Goal: Task Accomplishment & Management: Manage account settings

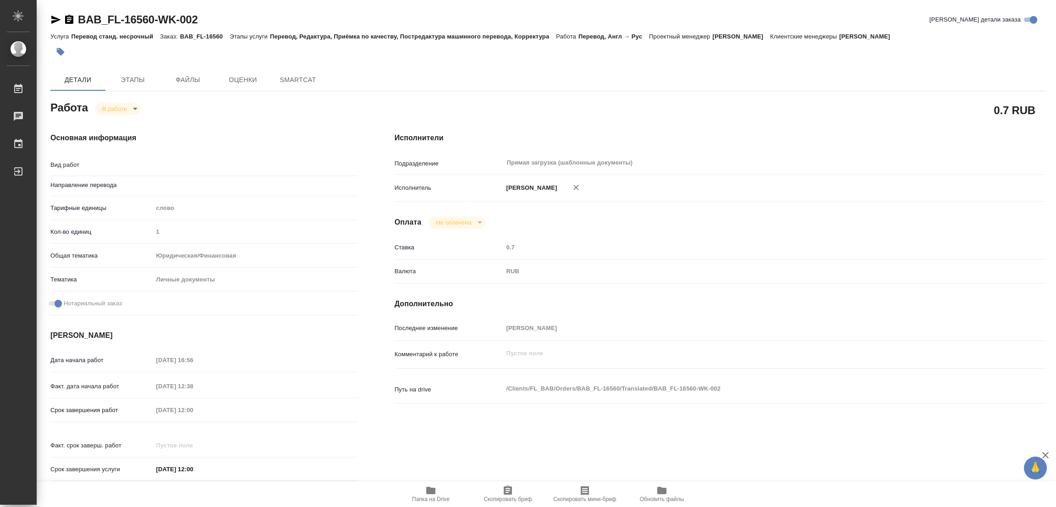
type textarea "x"
type textarea "Перевод"
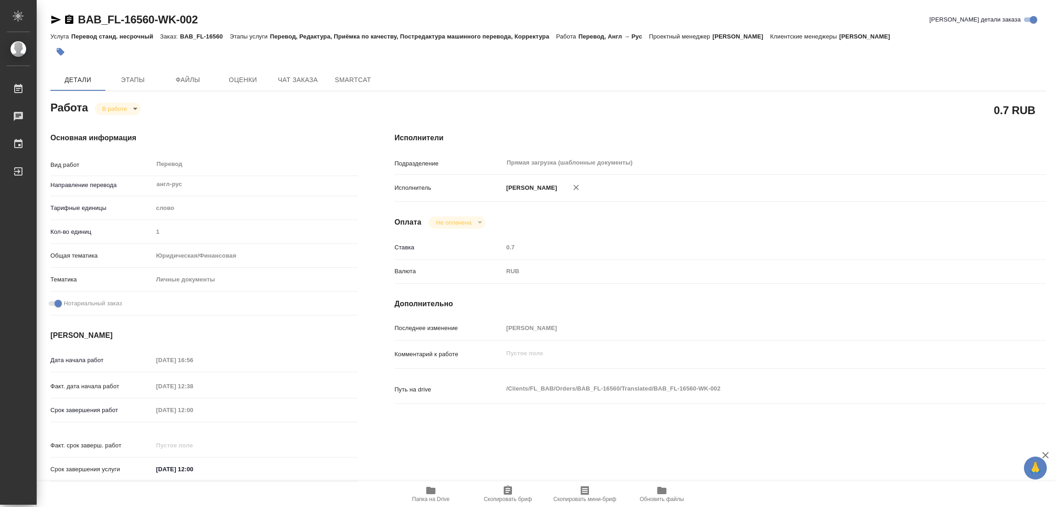
type textarea "x"
type input "англ-рус"
type textarea "x"
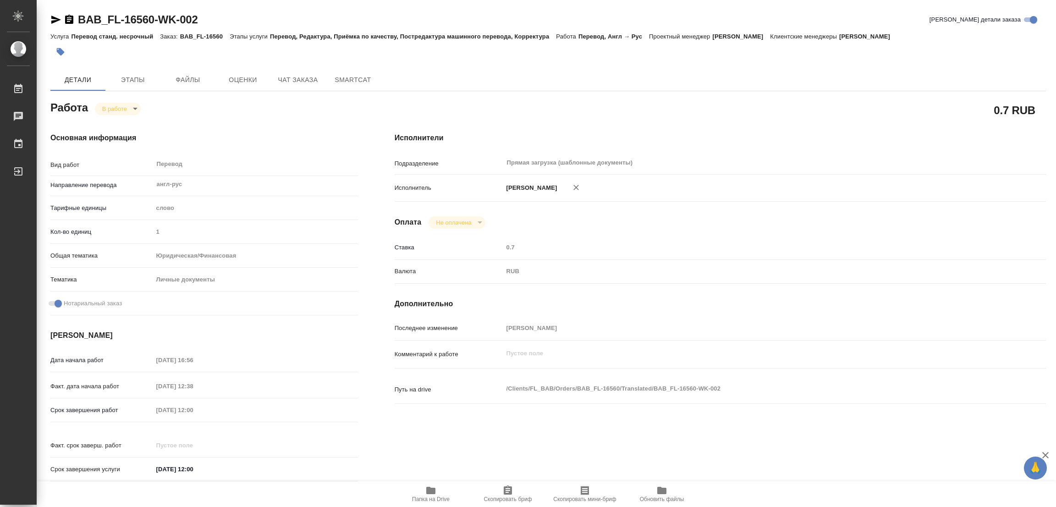
type textarea "x"
click at [432, 488] on icon "button" at bounding box center [430, 490] width 11 height 11
type textarea "x"
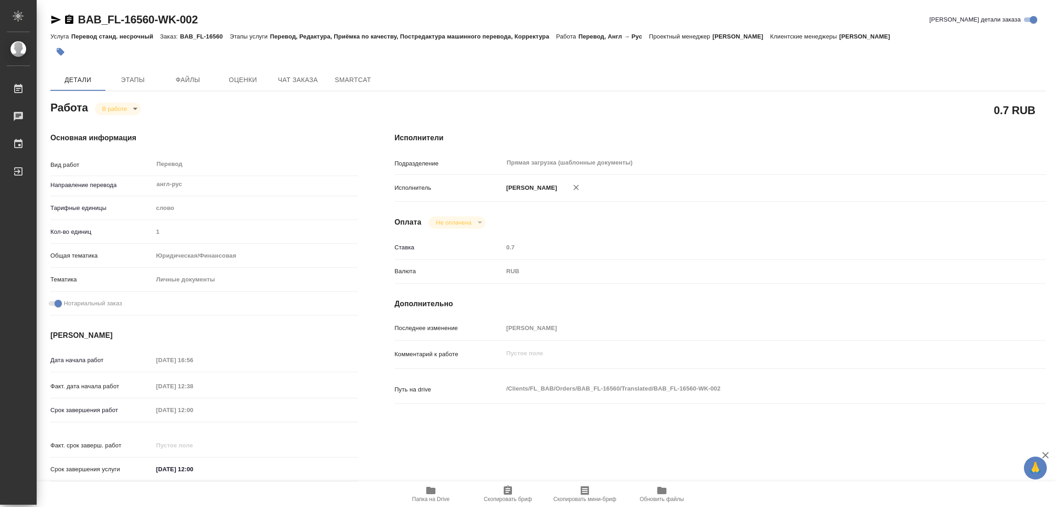
type textarea "x"
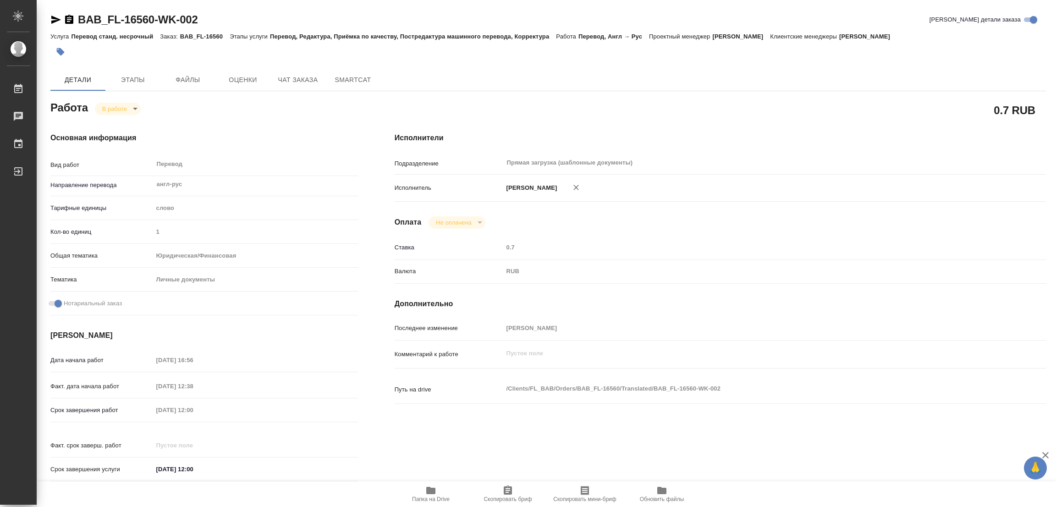
type textarea "x"
click at [126, 82] on span "Этапы" at bounding box center [133, 79] width 44 height 11
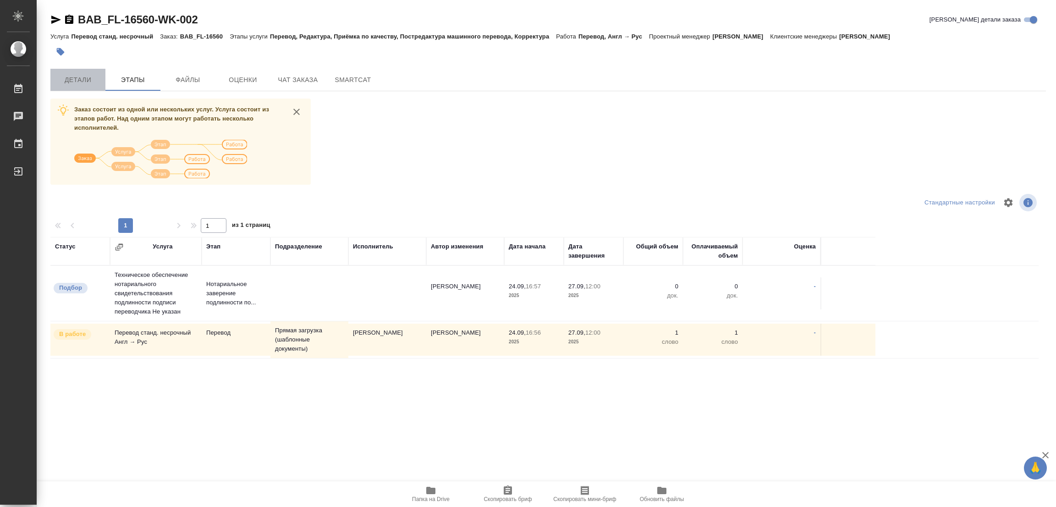
click at [73, 78] on span "Детали" at bounding box center [78, 79] width 44 height 11
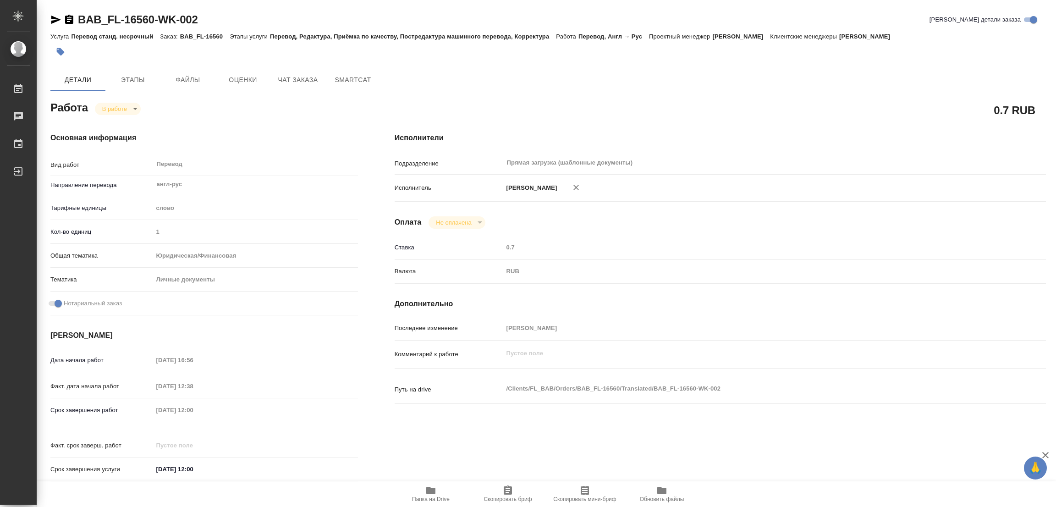
type textarea "x"
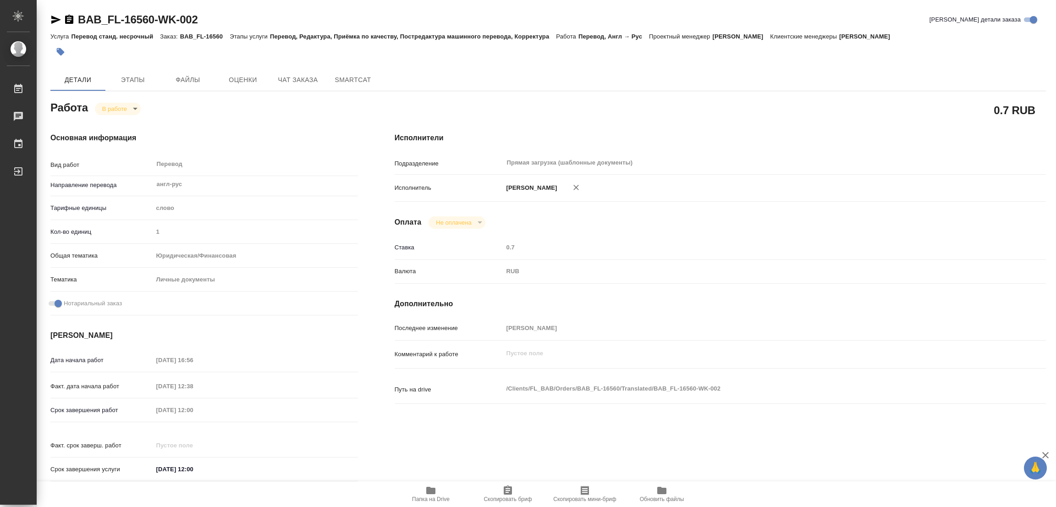
type textarea "x"
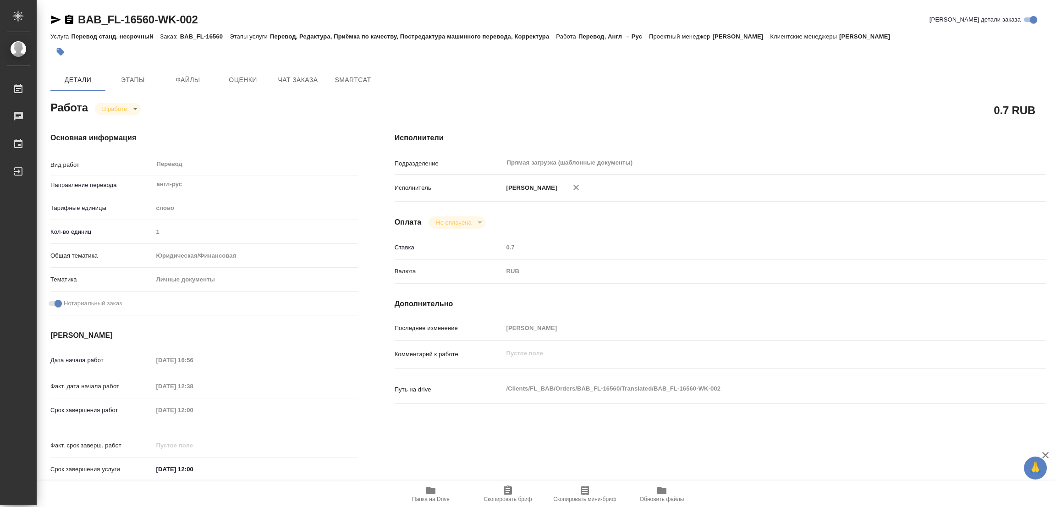
type textarea "x"
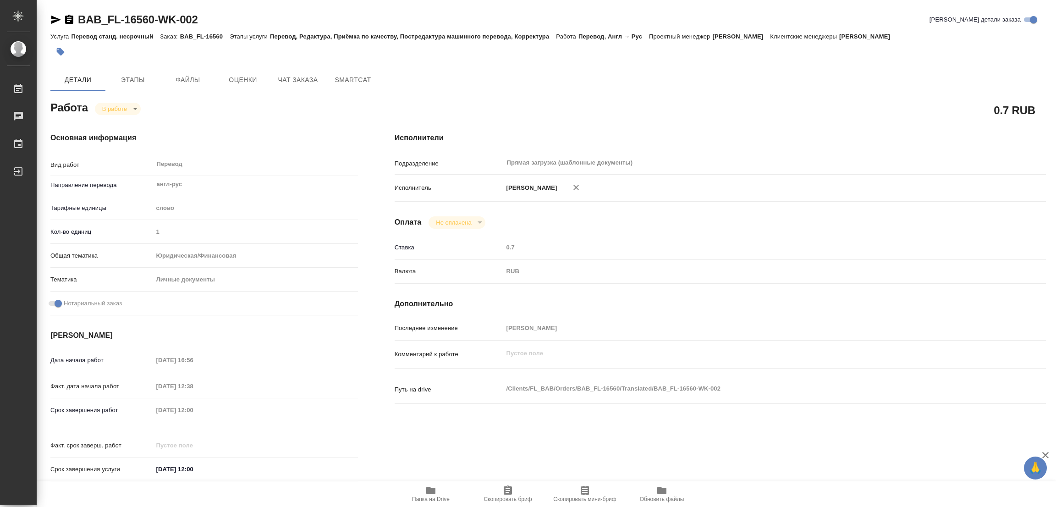
click at [114, 103] on body "🙏 .cls-1 fill:#fff; AWATERA Popova Galina Работы 0 Чаты График Выйти BAB_FL-165…" at bounding box center [528, 253] width 1056 height 507
click at [122, 127] on button "Выполнен" at bounding box center [118, 124] width 33 height 10
type textarea "x"
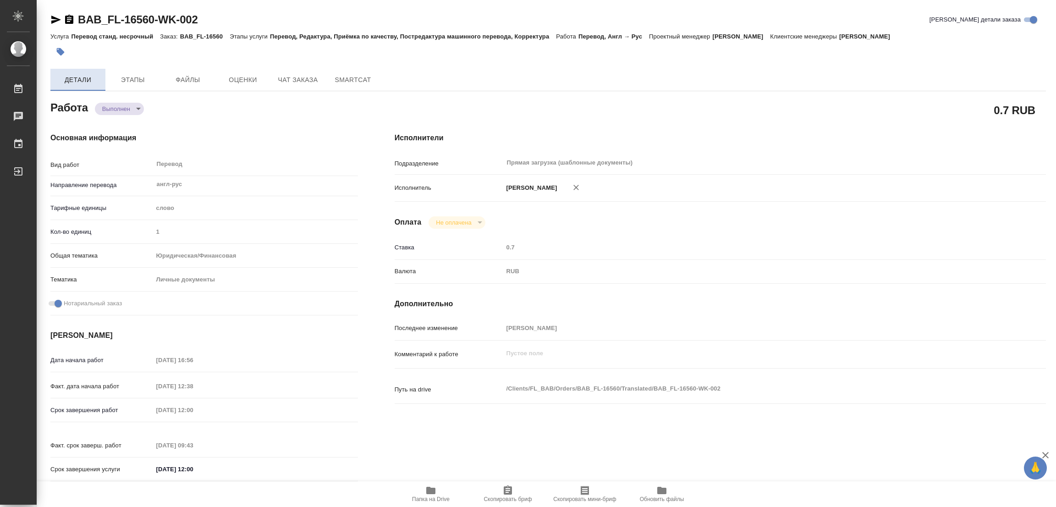
type textarea "x"
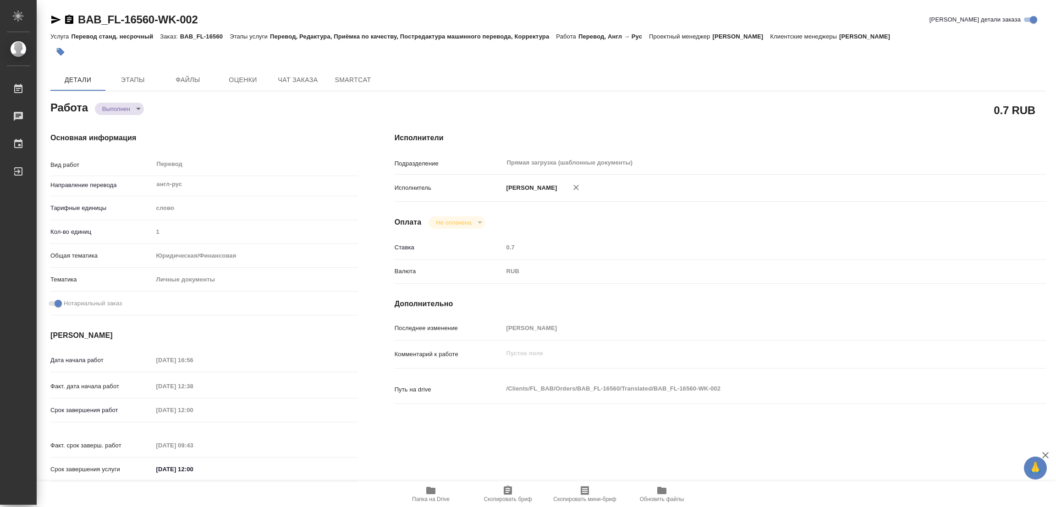
type textarea "x"
click at [61, 54] on icon "button" at bounding box center [61, 52] width 8 height 8
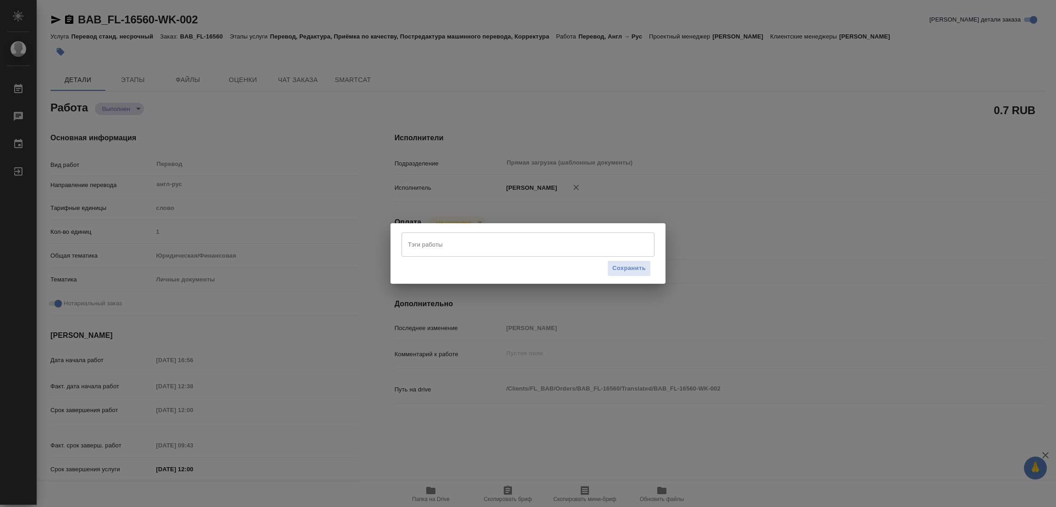
type textarea "x"
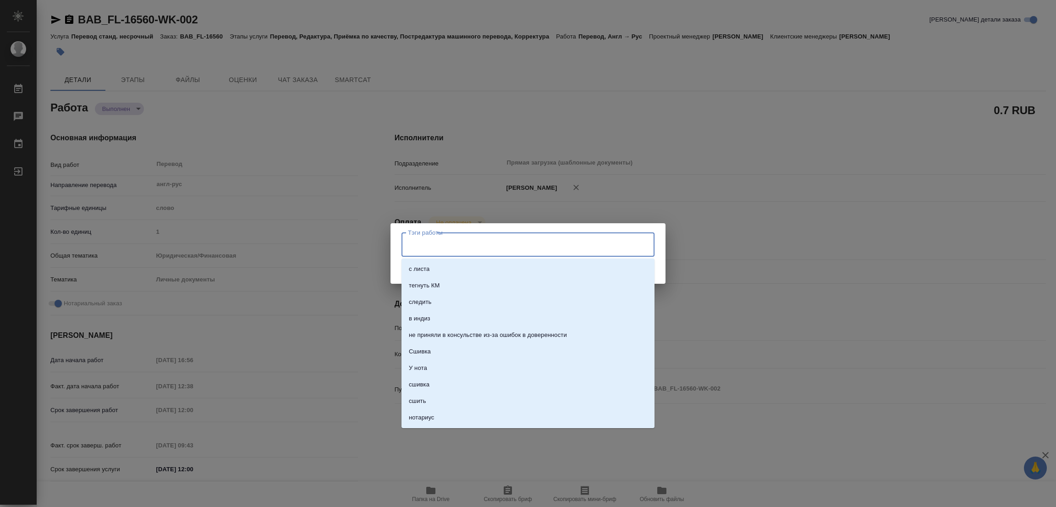
click at [429, 238] on input "Тэги работы" at bounding box center [519, 244] width 227 height 16
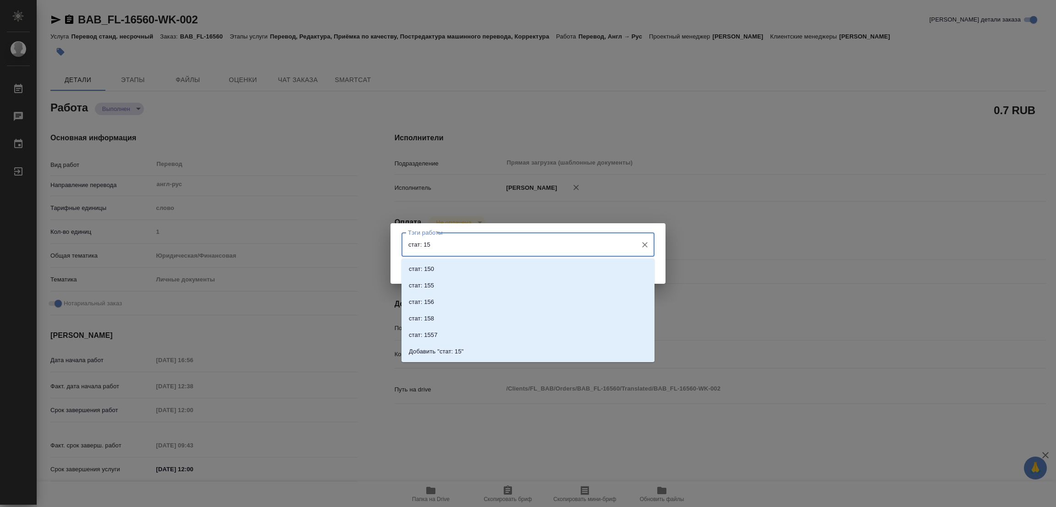
type input "стат: 150"
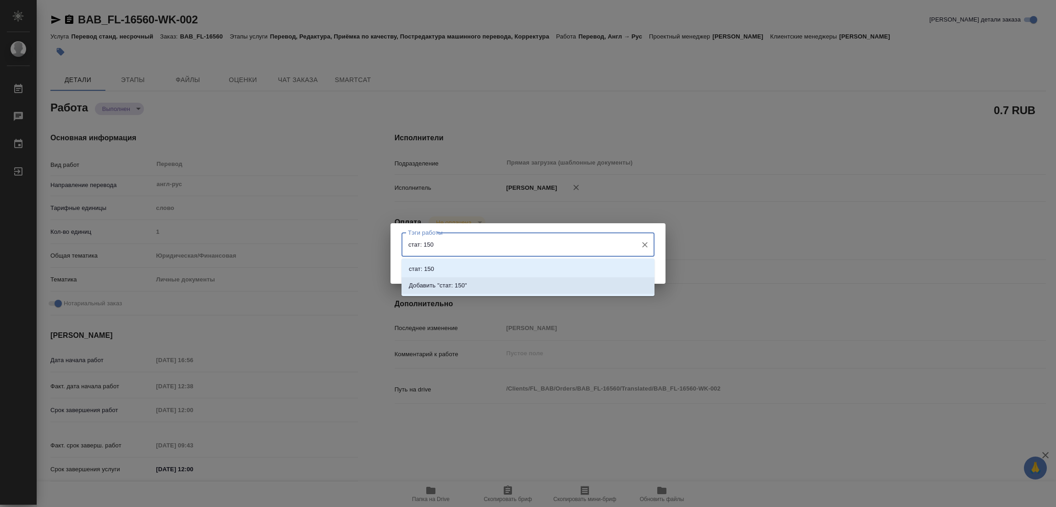
click at [443, 283] on p "Добавить "стат: 150"" at bounding box center [438, 285] width 58 height 9
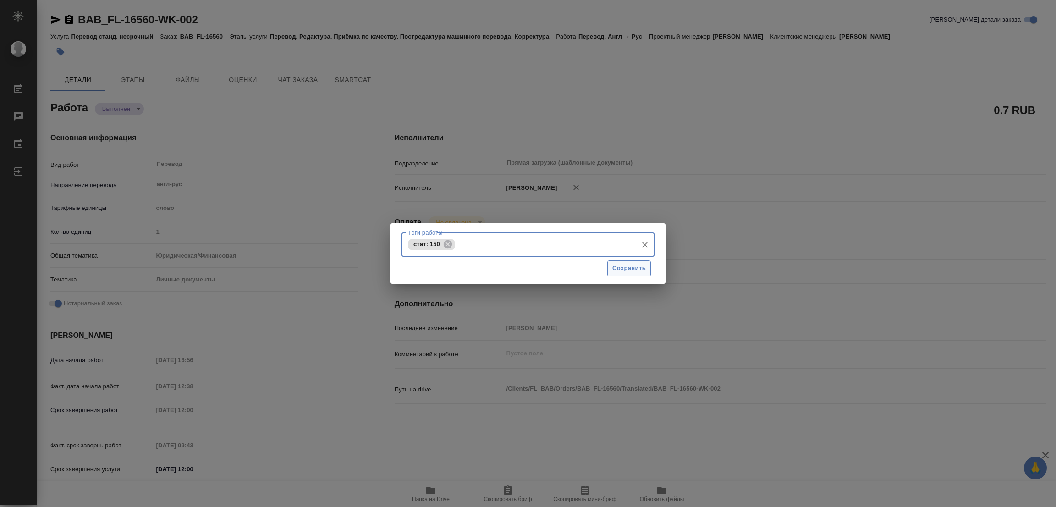
click at [632, 264] on span "Сохранить" at bounding box center [628, 268] width 33 height 11
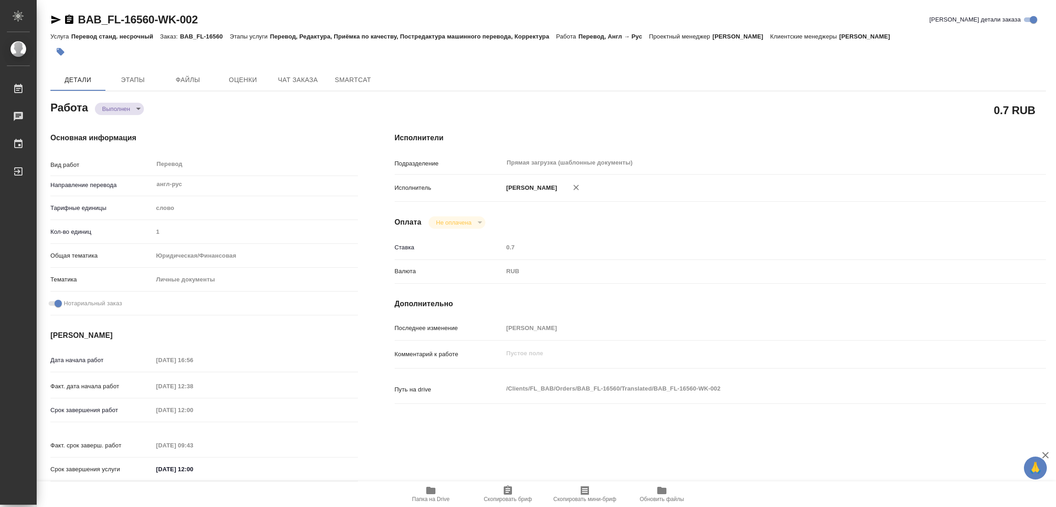
type input "completed"
type textarea "Перевод"
type textarea "x"
type input "англ-рус"
type input "5a8b1489cc6b4906c91bfd90"
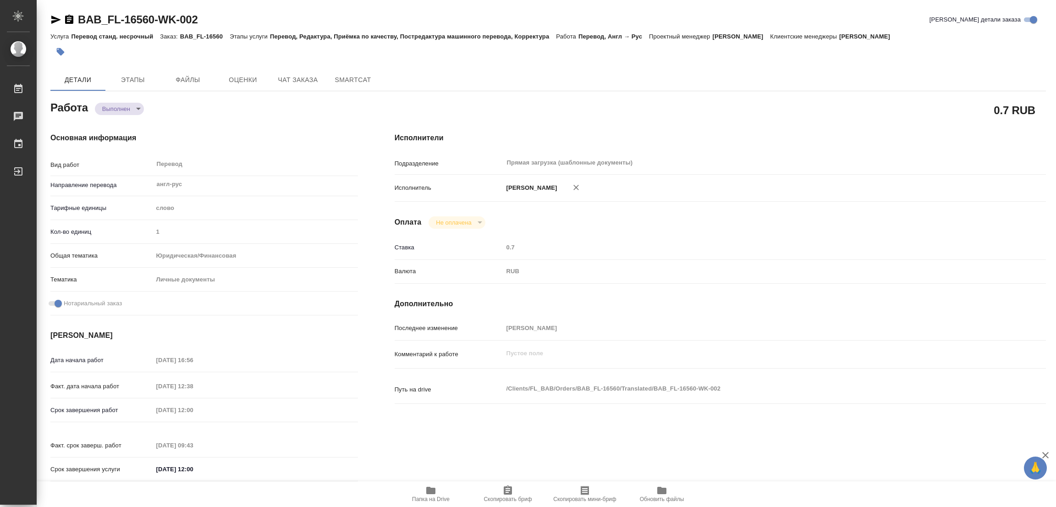
type input "1"
type input "yr-fn"
type input "5a8b8b956a9677013d343cfe"
checkbox input "true"
type input "24.09.2025 16:56"
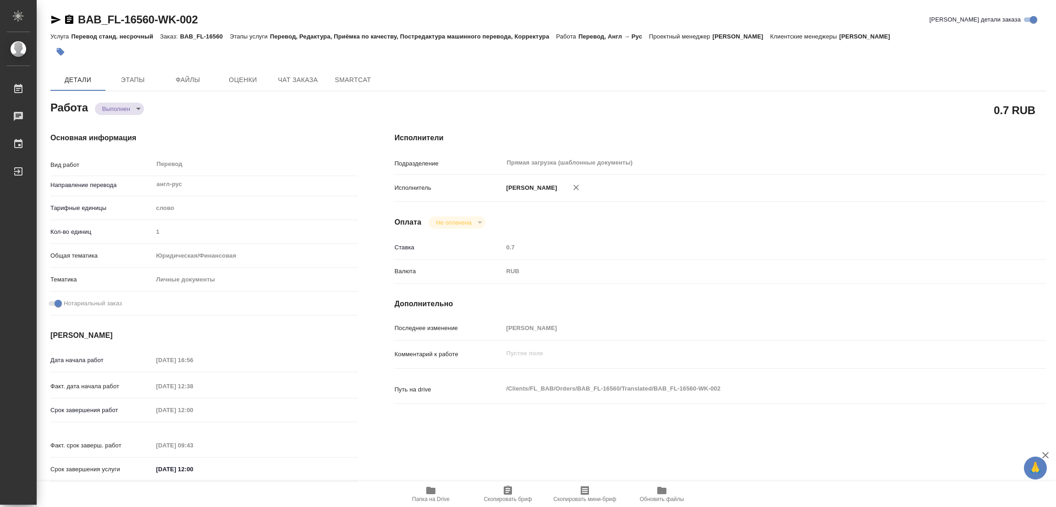
type input "26.09.2025 12:38"
type input "27.09.2025 12:00"
type input "27.09.2025 09:43"
type input "27.09.2025 12:00"
type input "Прямая загрузка (шаблонные документы)"
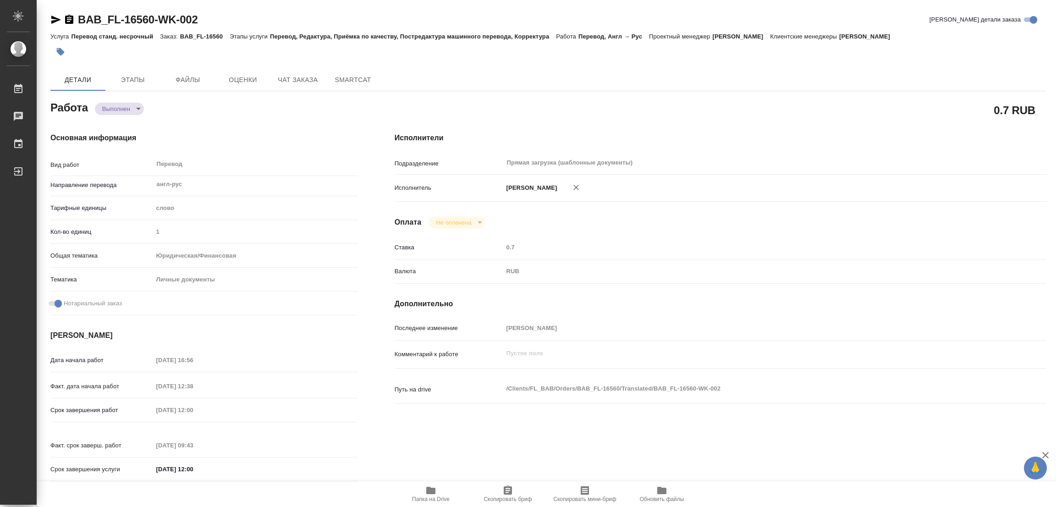
type input "notPayed"
type input "0.7"
type input "RUB"
type input "[PERSON_NAME]"
type textarea "x"
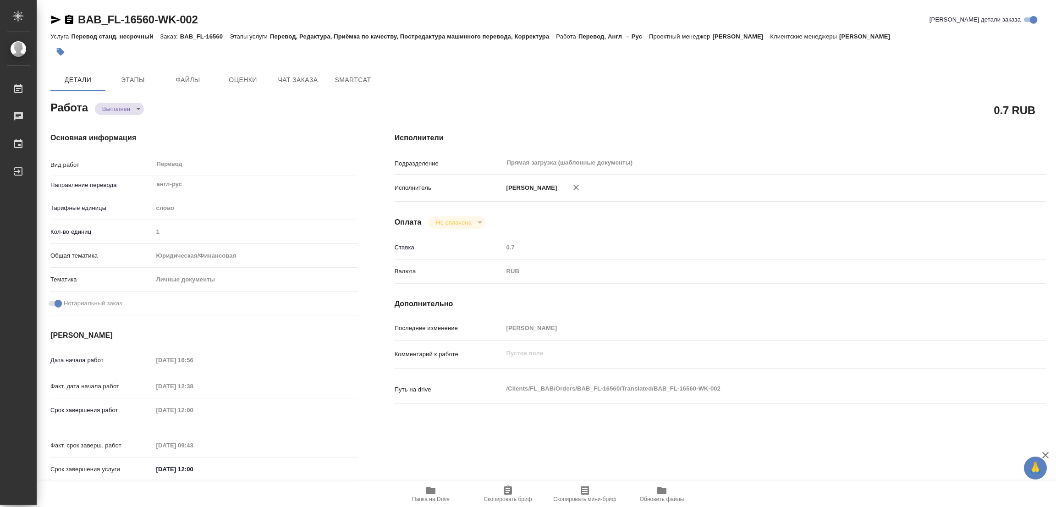
type textarea "/Clients/FL_BAB/Orders/BAB_FL-16560/Translated/BAB_FL-16560-WK-002"
type textarea "x"
type input "BAB_FL-16560"
type input "Перевод станд. несрочный"
type input "Перевод, Редактура, Приёмка по качеству, Постредактура машинного перевода, Корр…"
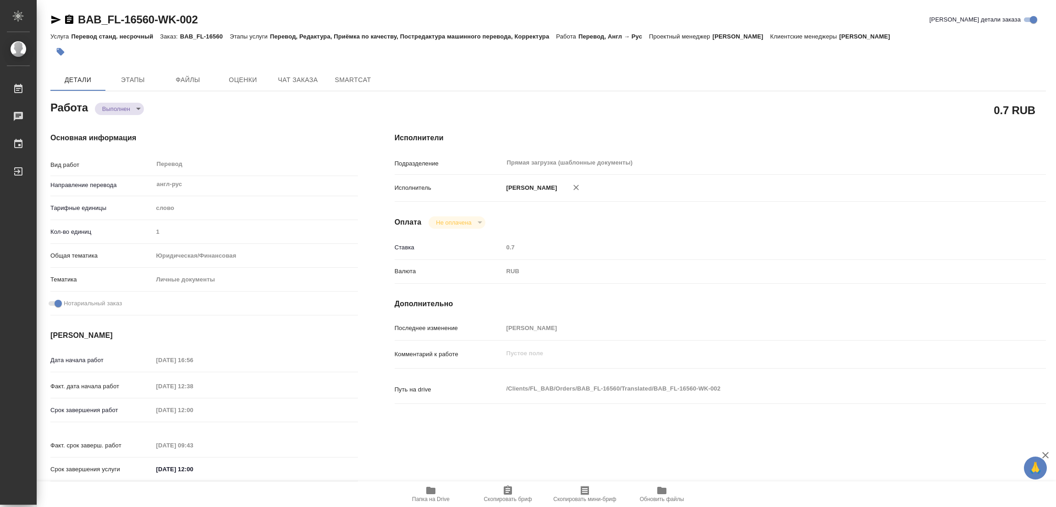
type input "Ильина Екатерина"
type input "/Clients/FL_BAB/Orders/BAB_FL-16560"
type textarea "x"
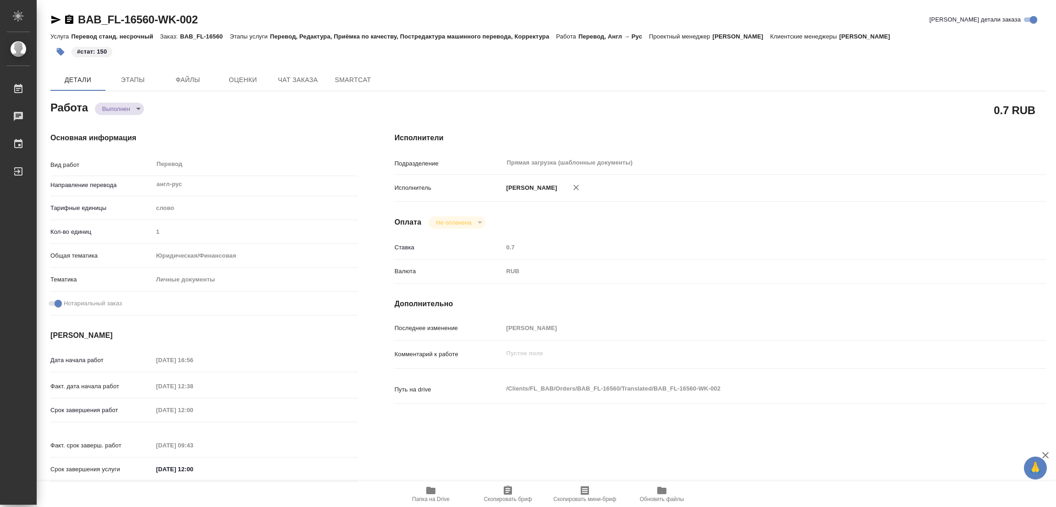
type textarea "x"
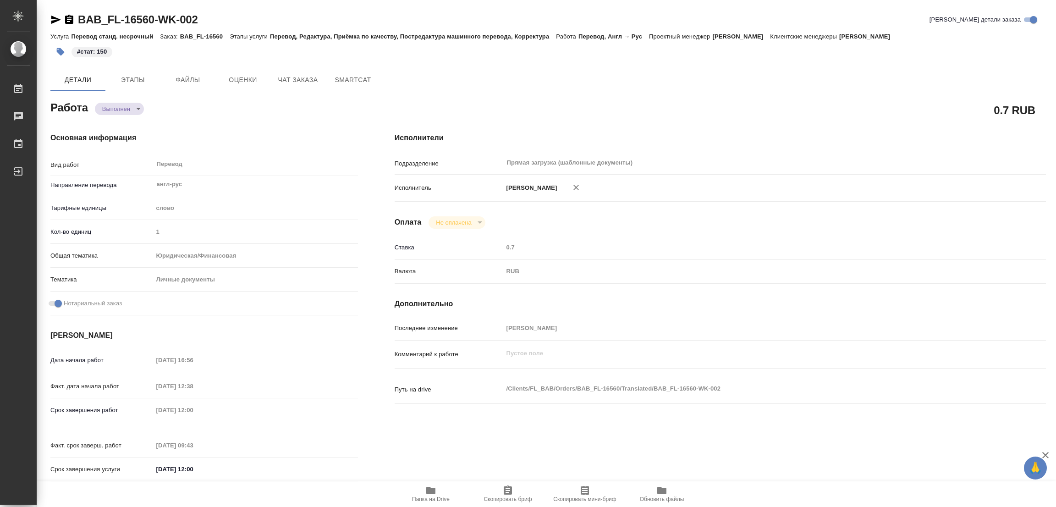
type textarea "x"
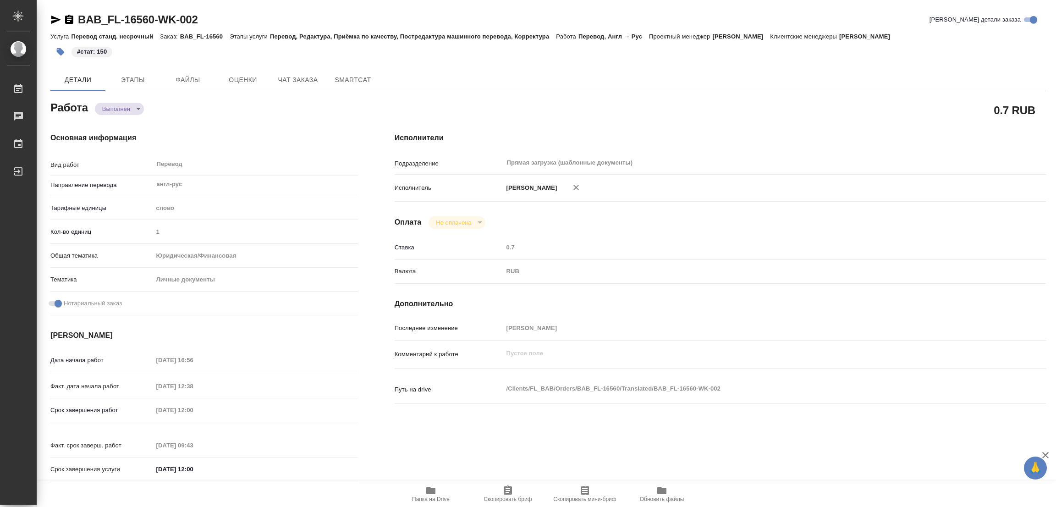
type textarea "x"
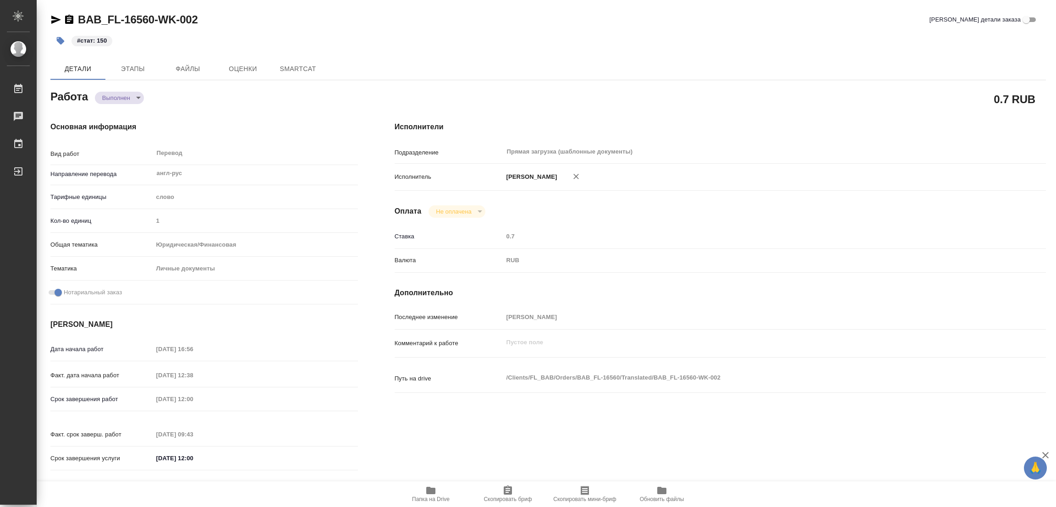
type textarea "x"
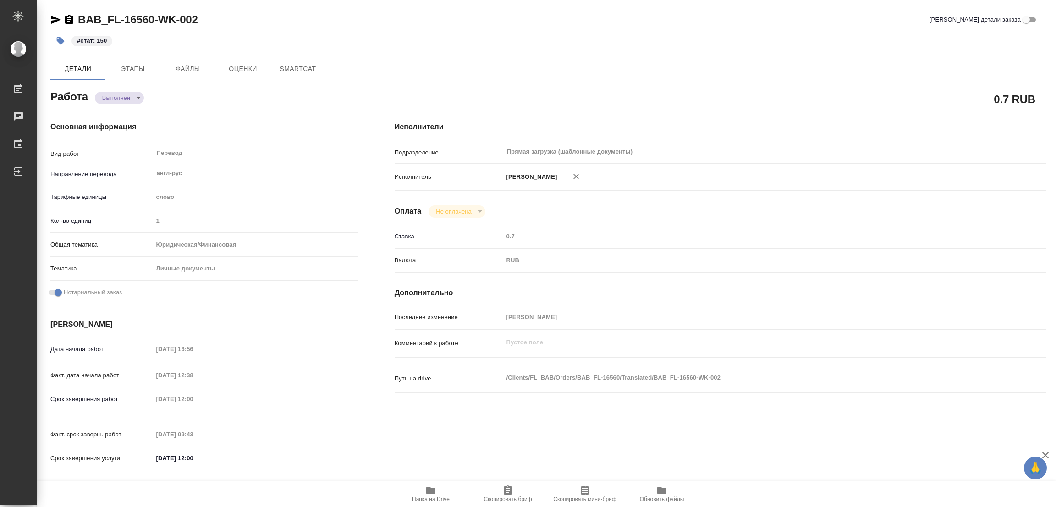
type textarea "x"
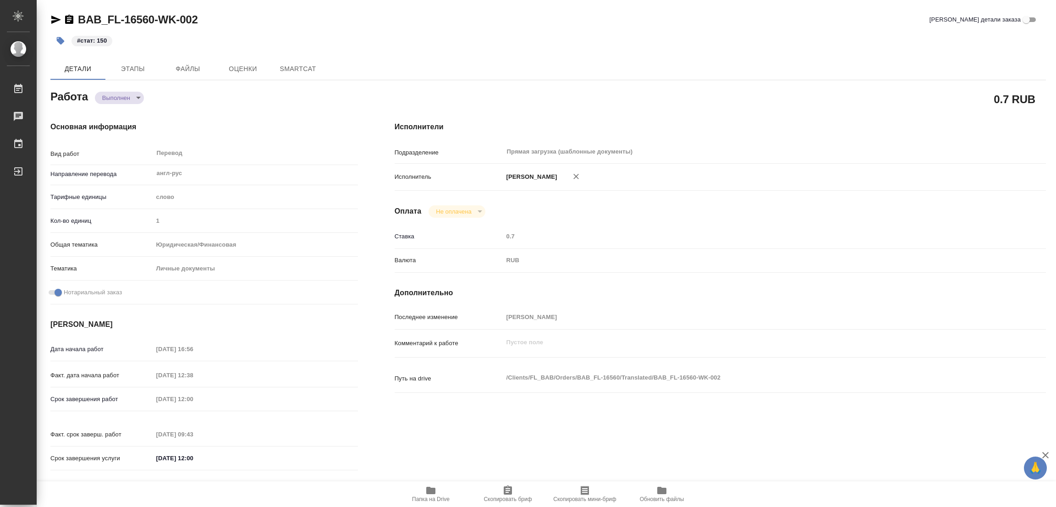
type textarea "x"
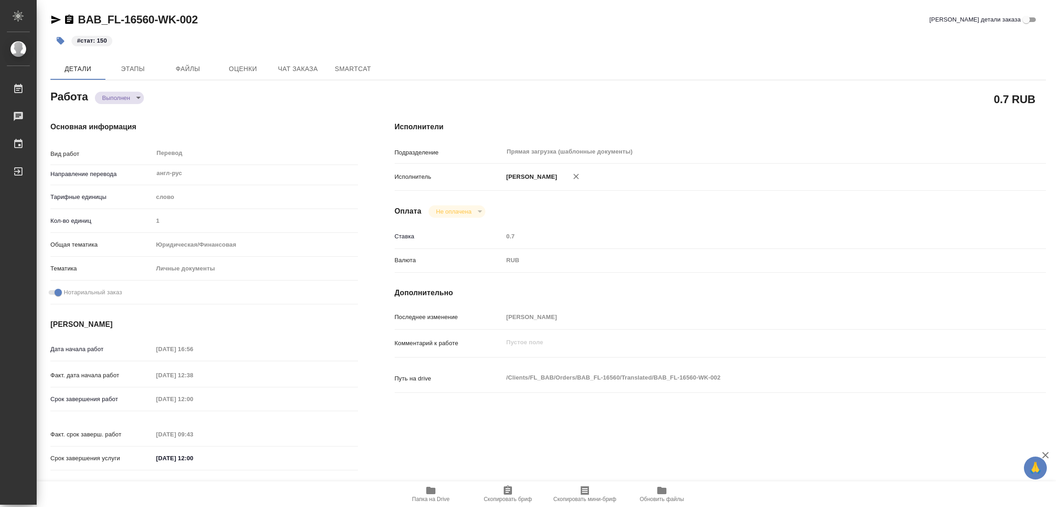
type textarea "x"
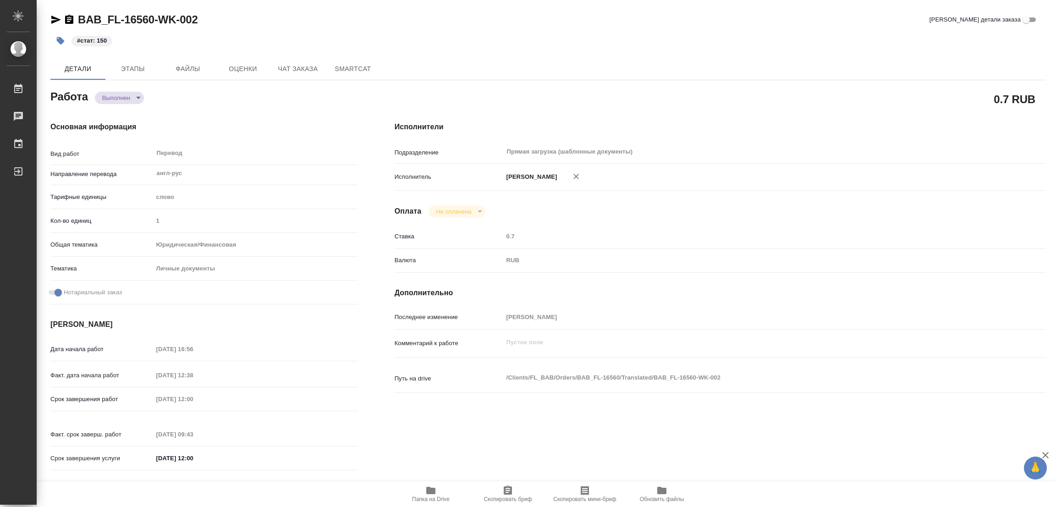
type textarea "x"
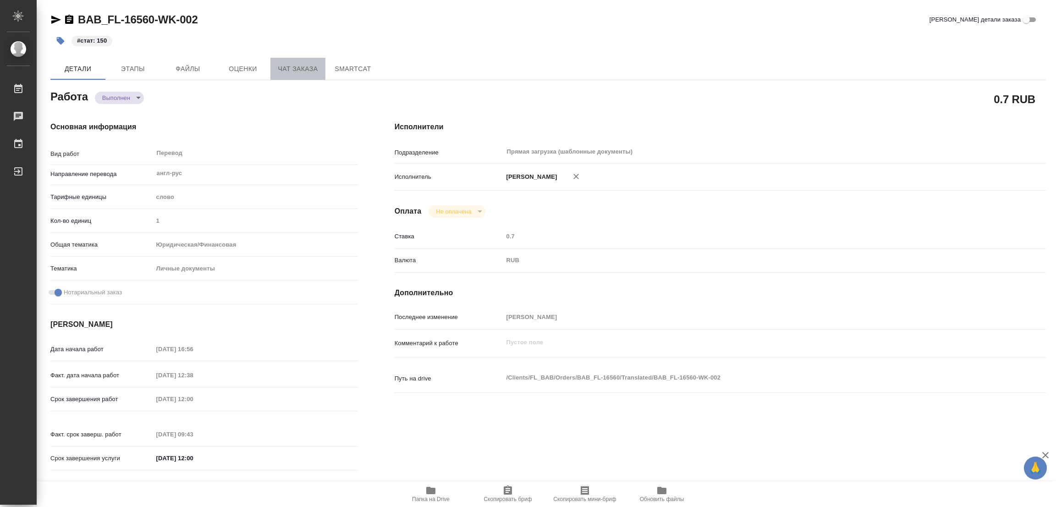
click at [276, 63] on span "Чат заказа" at bounding box center [298, 68] width 44 height 11
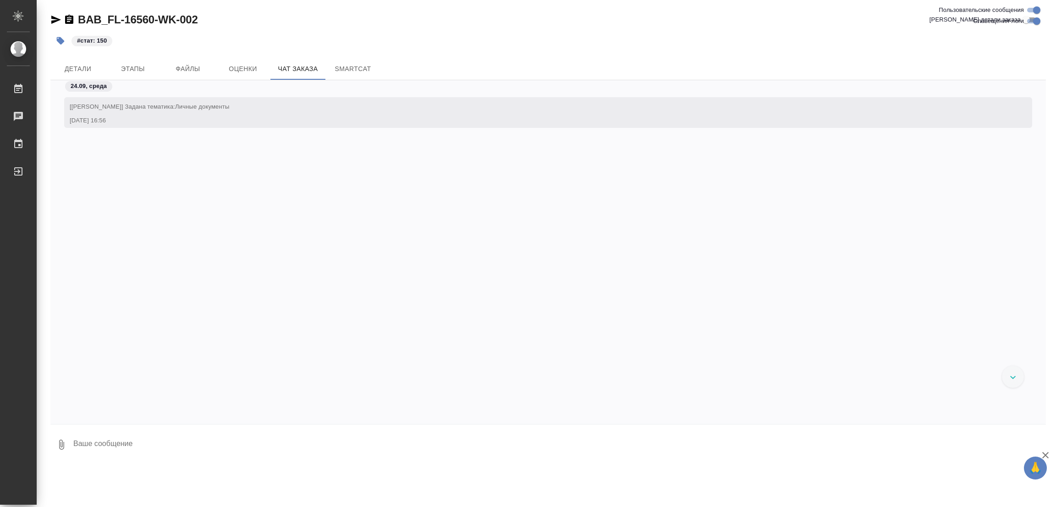
scroll to position [717, 0]
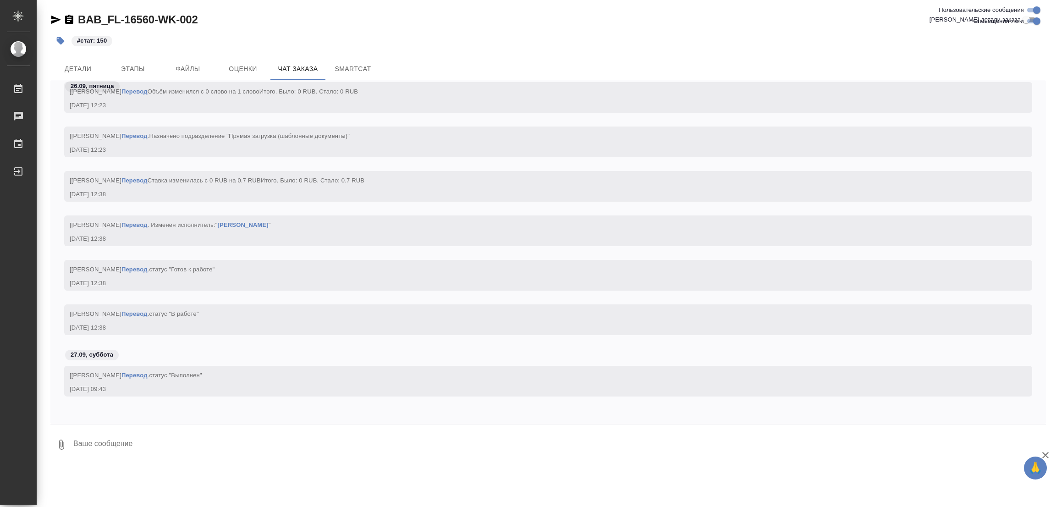
click at [104, 22] on link "BAB_FL-16560-WK-002" at bounding box center [138, 19] width 120 height 12
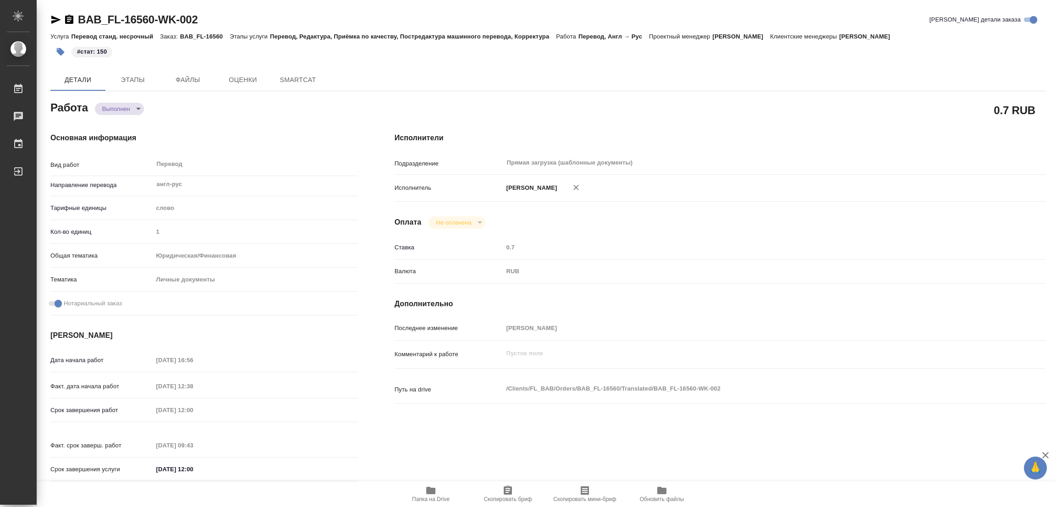
type textarea "x"
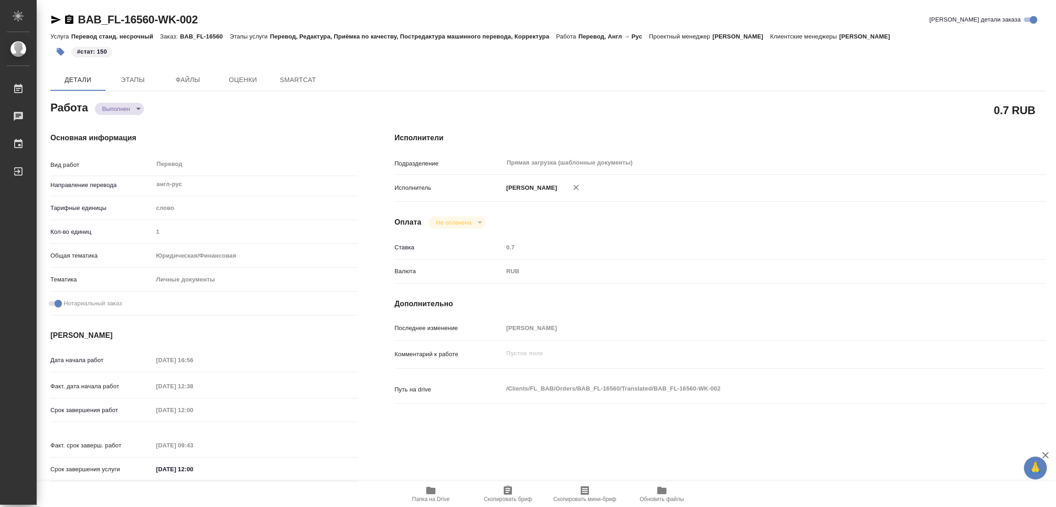
type textarea "x"
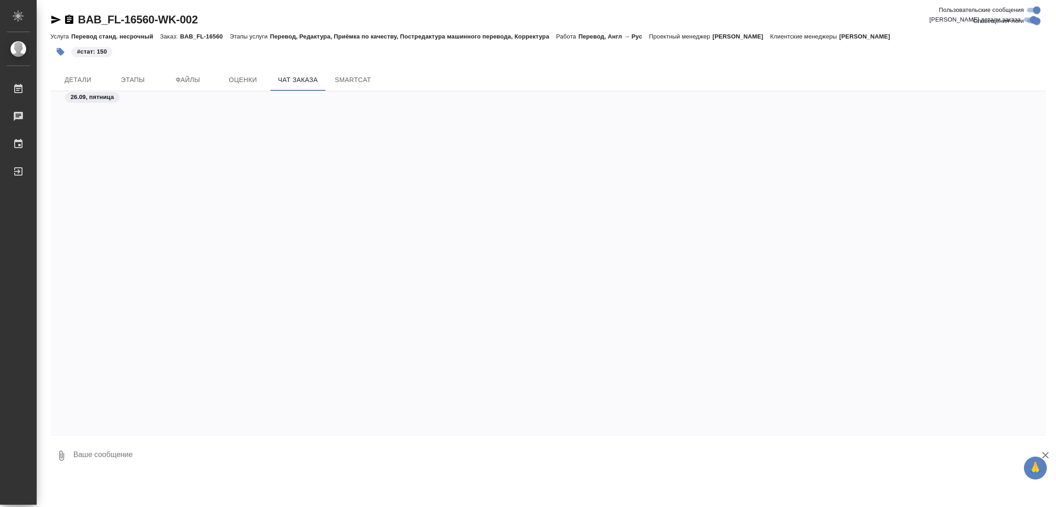
scroll to position [717, 0]
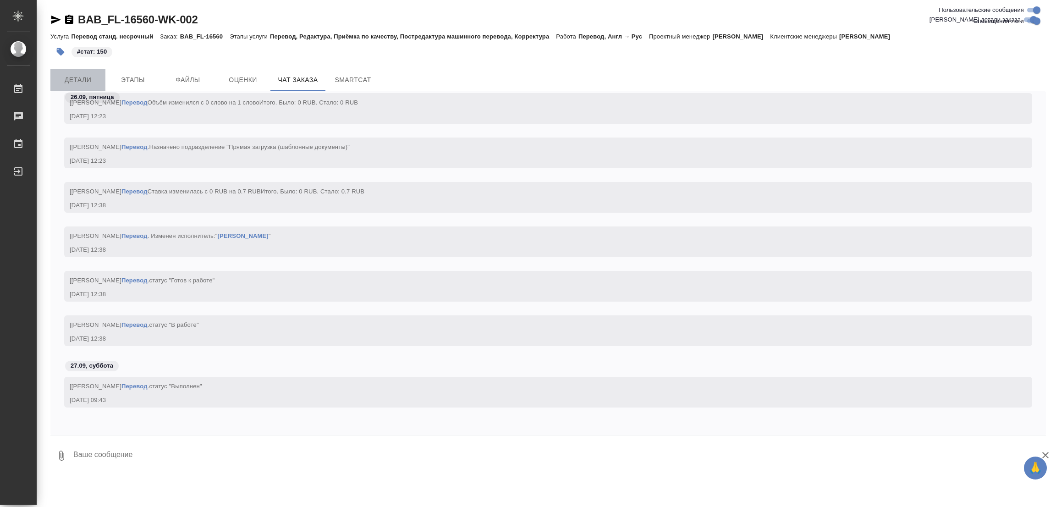
click at [76, 77] on span "Детали" at bounding box center [78, 79] width 44 height 11
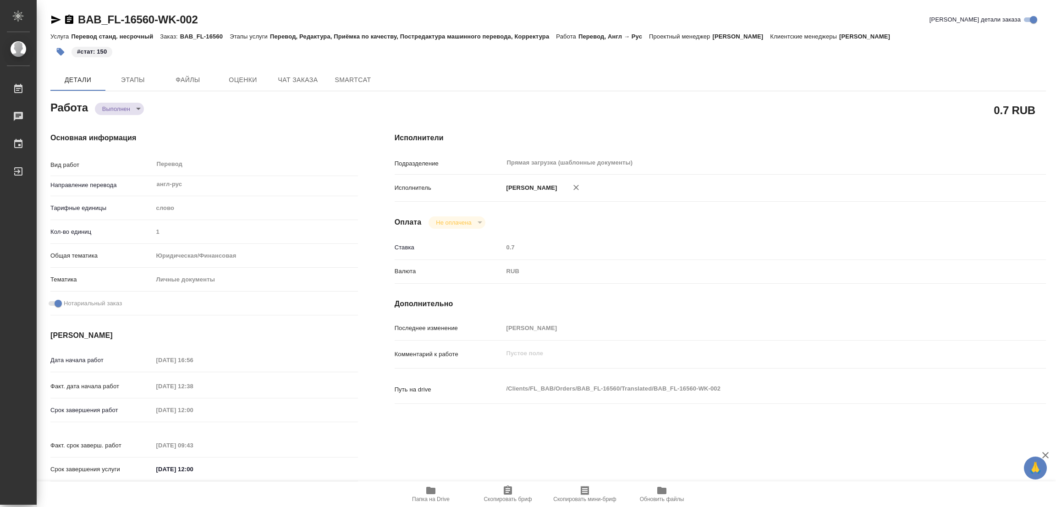
type textarea "x"
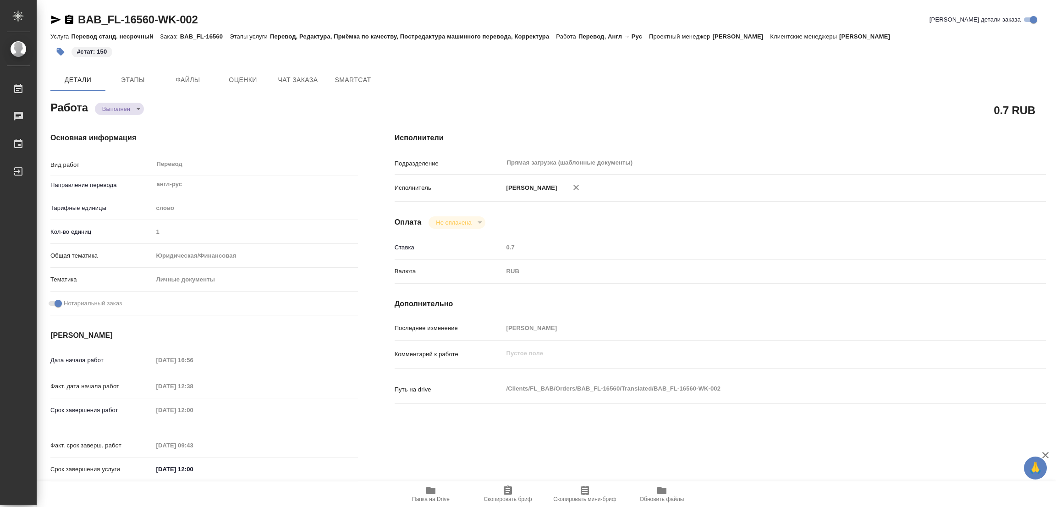
type textarea "x"
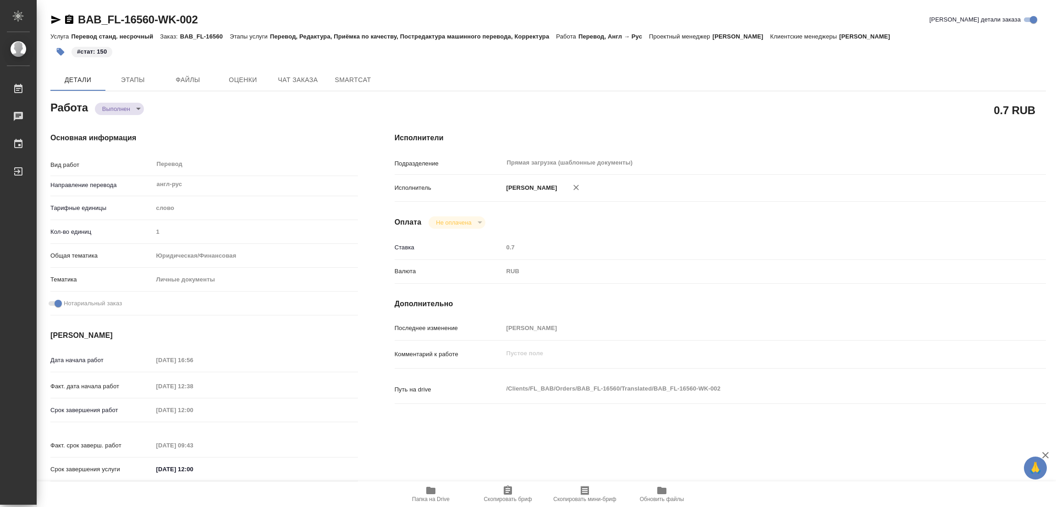
type textarea "x"
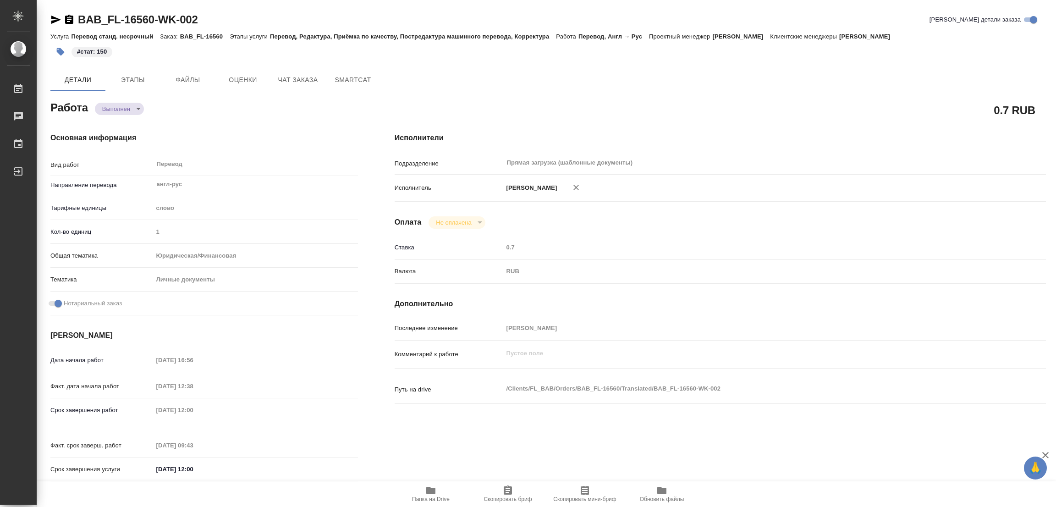
type textarea "x"
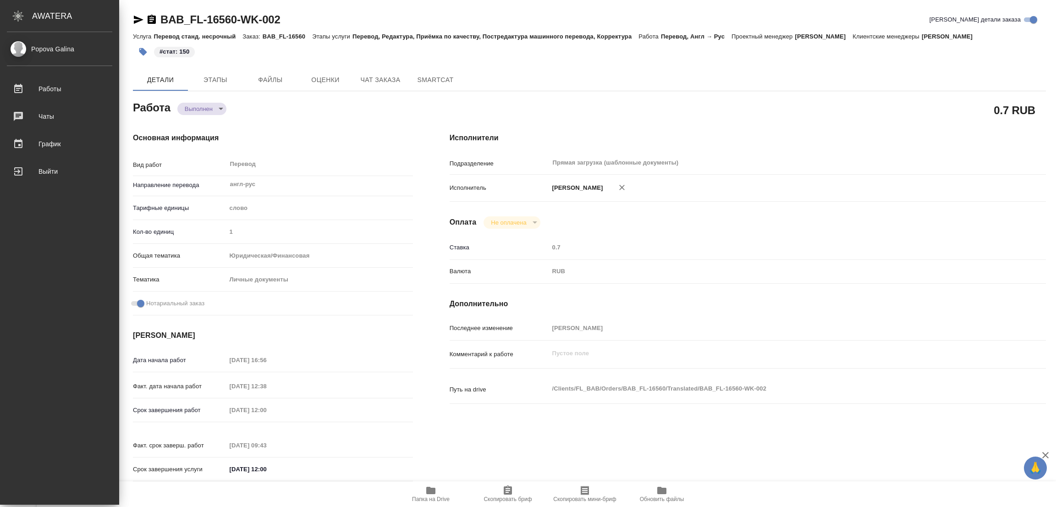
type textarea "x"
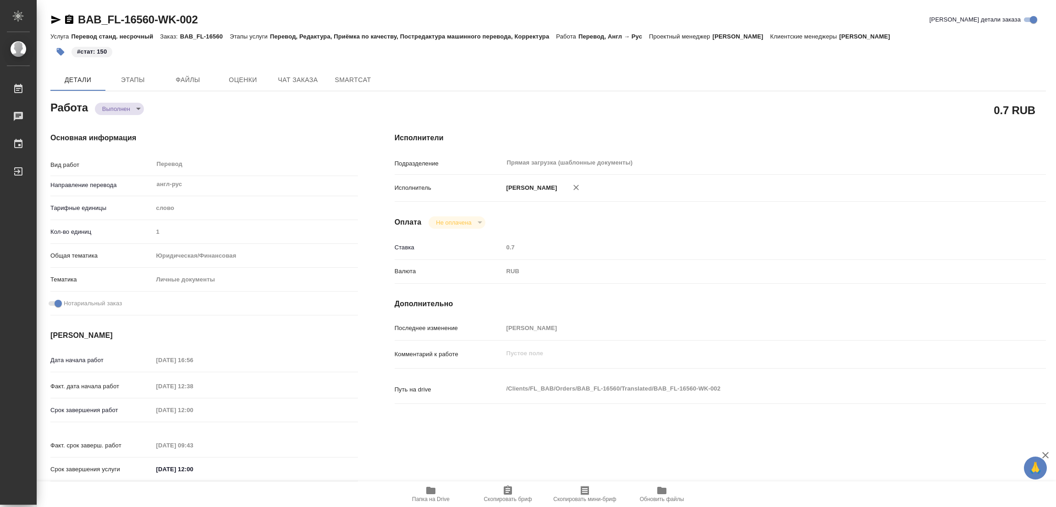
type textarea "x"
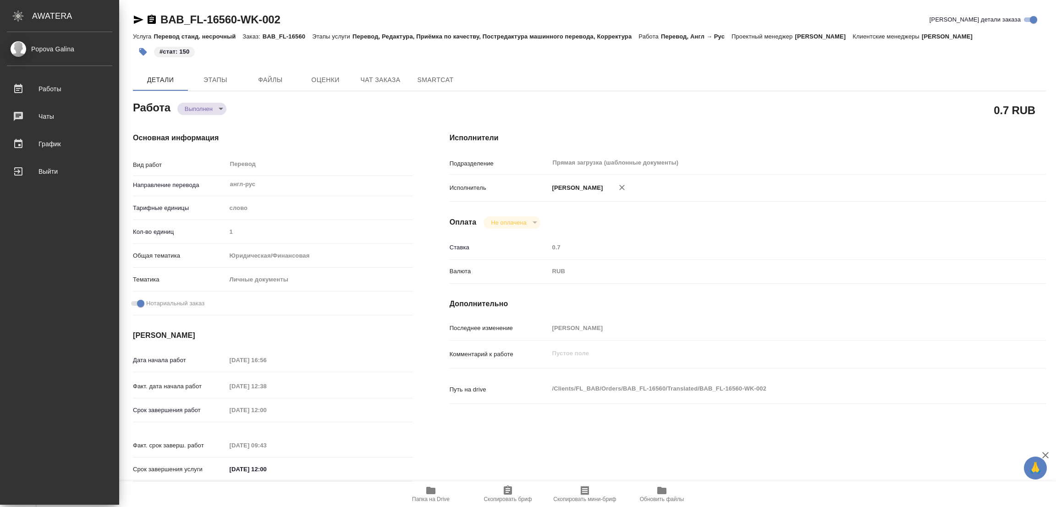
type textarea "x"
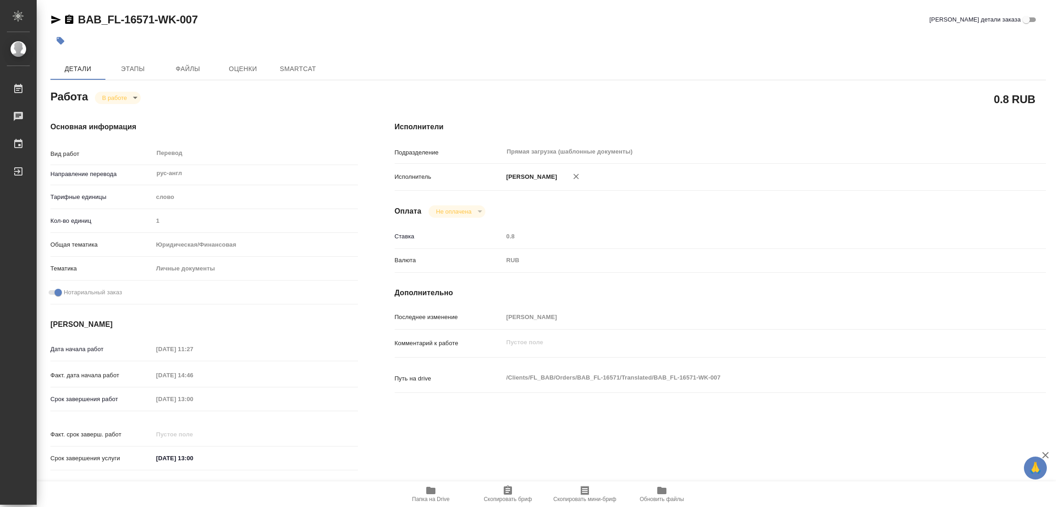
type textarea "x"
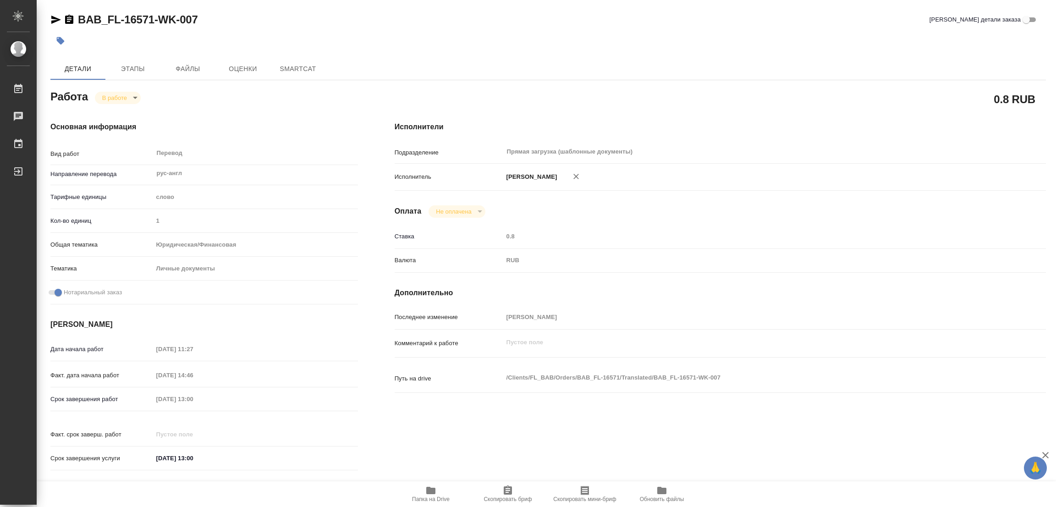
type textarea "x"
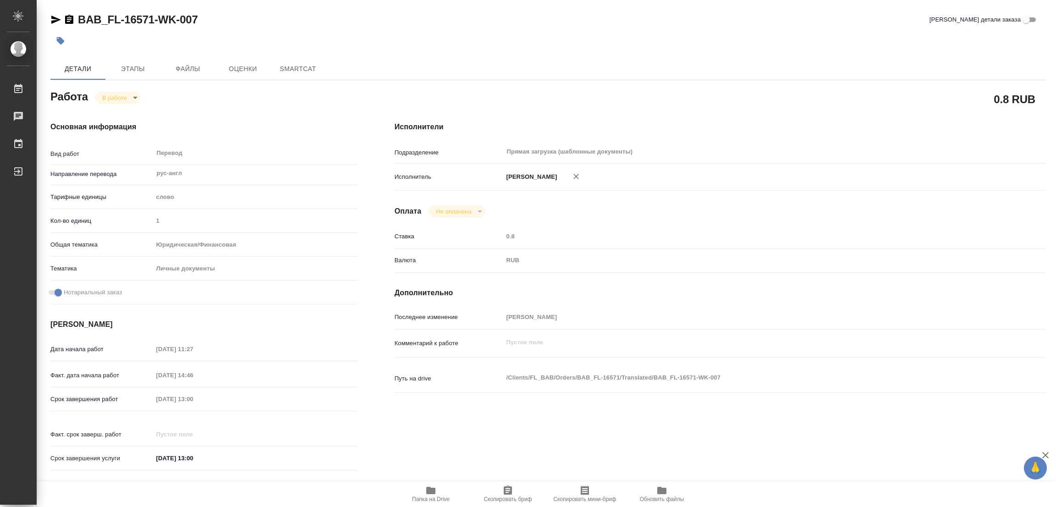
type textarea "x"
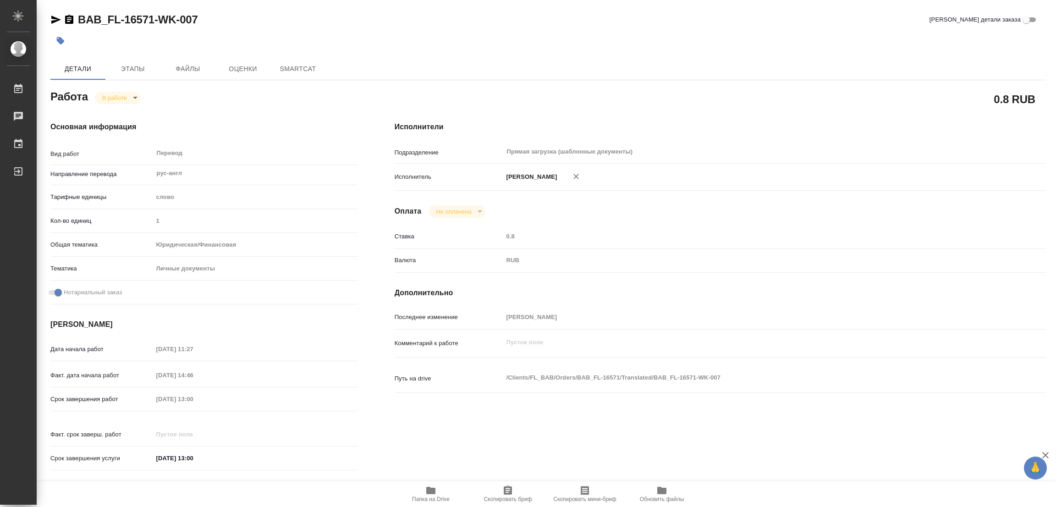
type textarea "x"
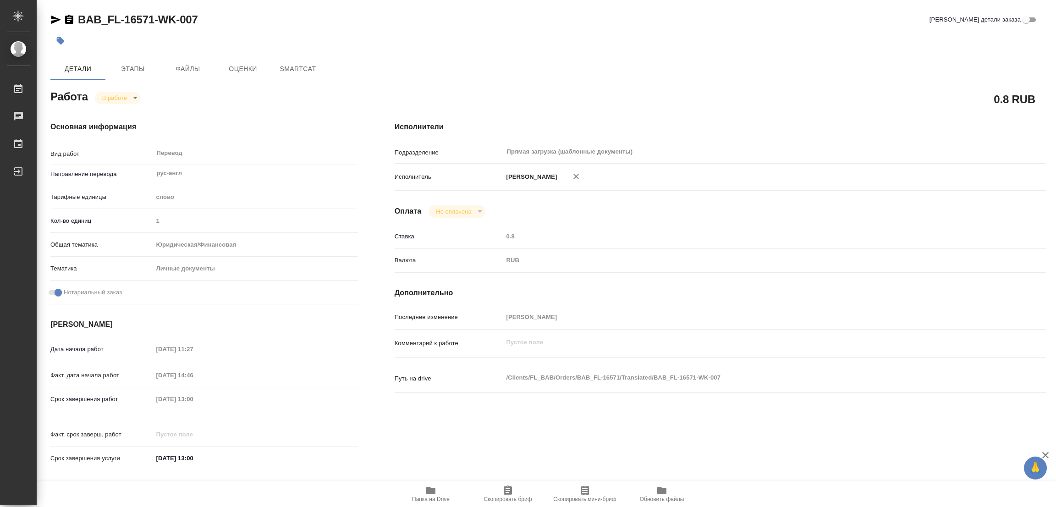
type textarea "x"
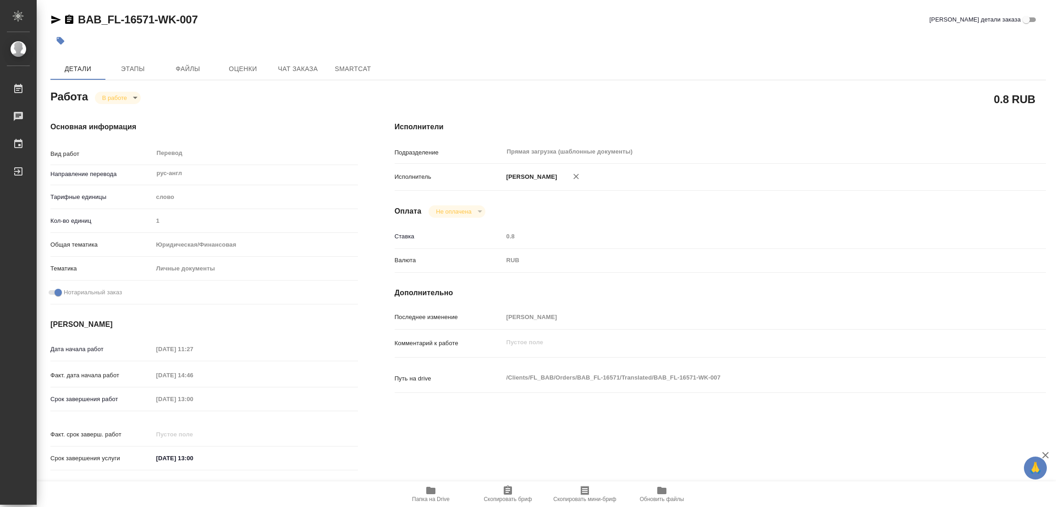
type textarea "x"
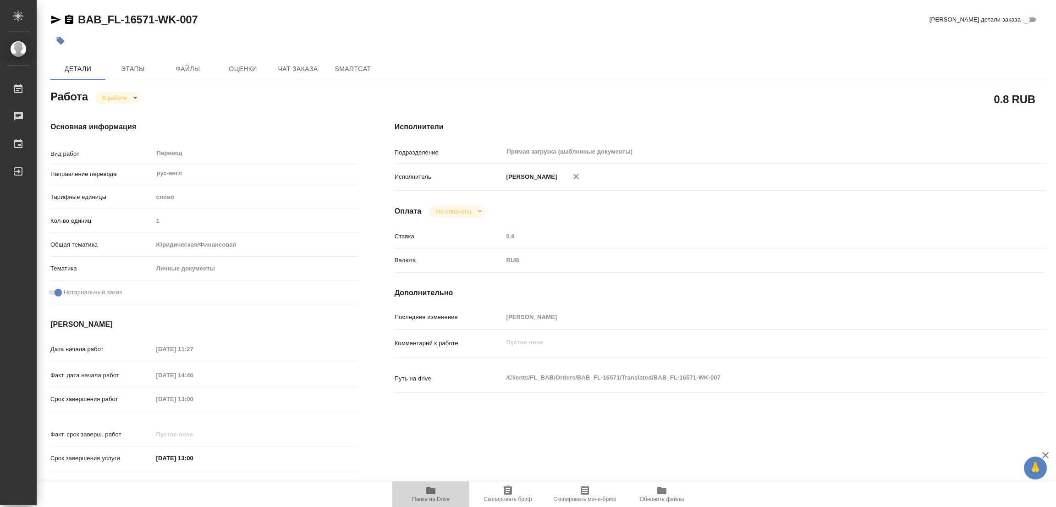
click at [431, 499] on span "Папка на Drive" at bounding box center [431, 499] width 38 height 6
type textarea "x"
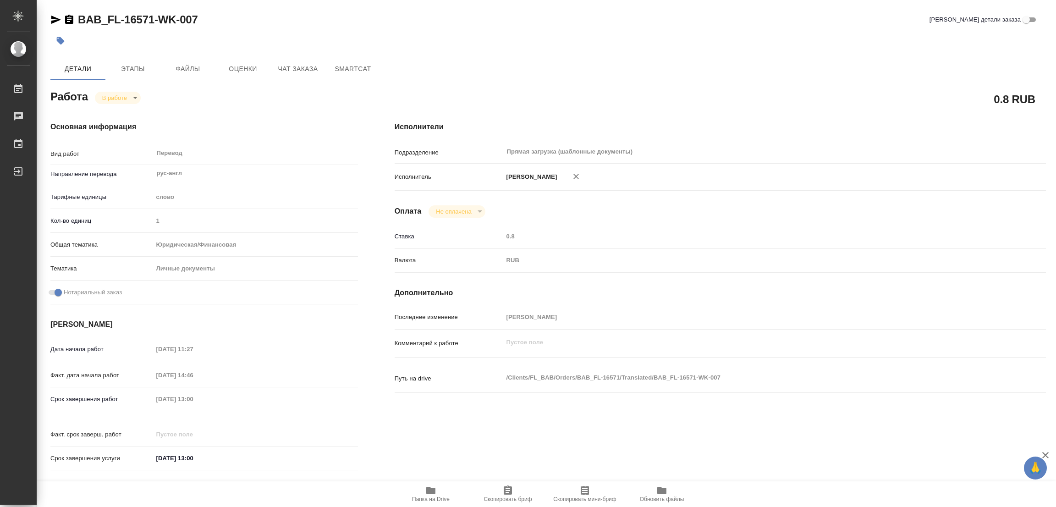
type textarea "x"
click at [133, 66] on span "Этапы" at bounding box center [133, 68] width 44 height 11
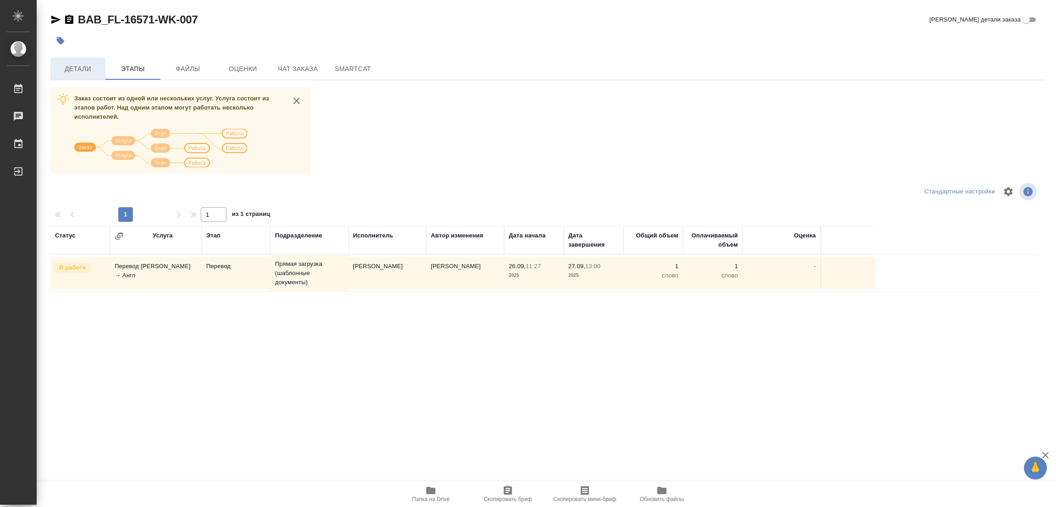
click at [70, 66] on span "Детали" at bounding box center [78, 68] width 44 height 11
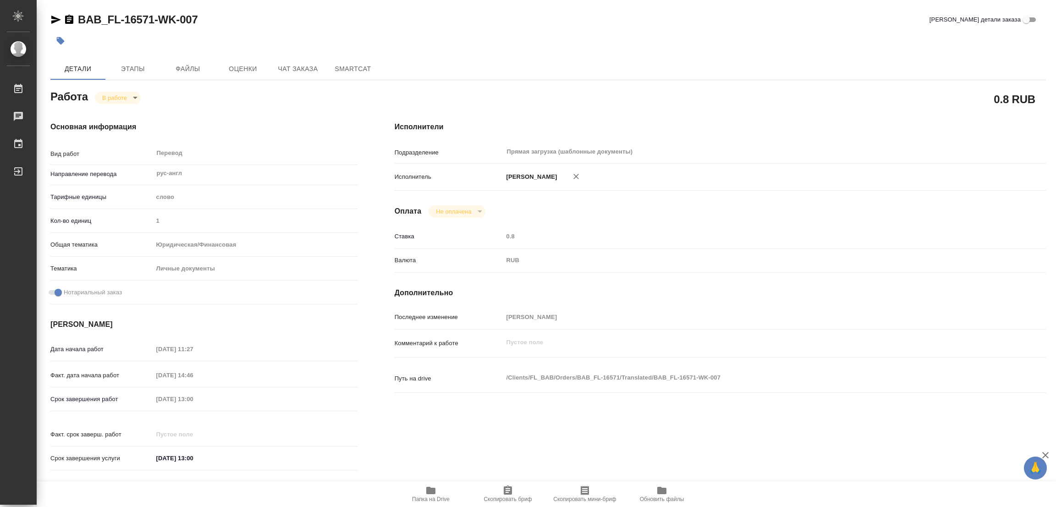
type textarea "x"
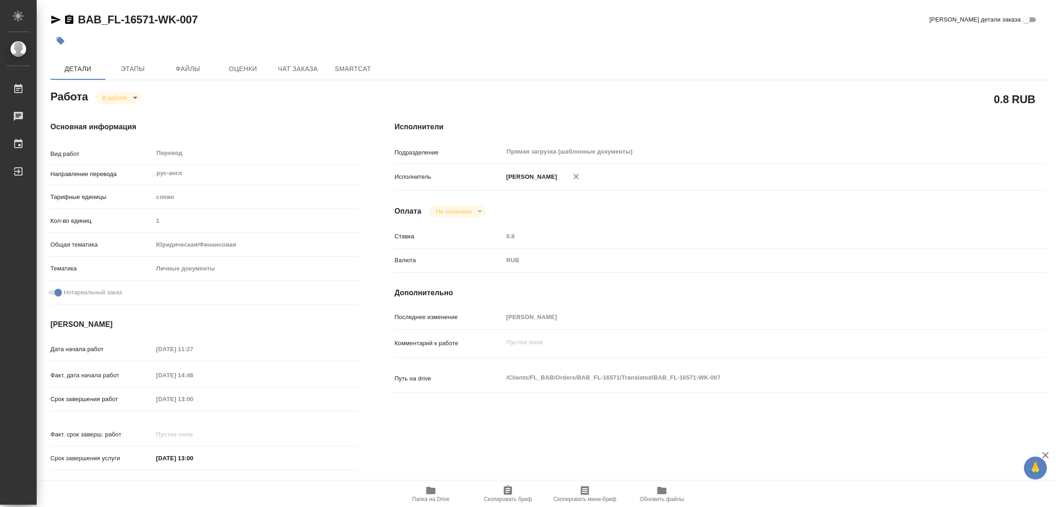
type textarea "x"
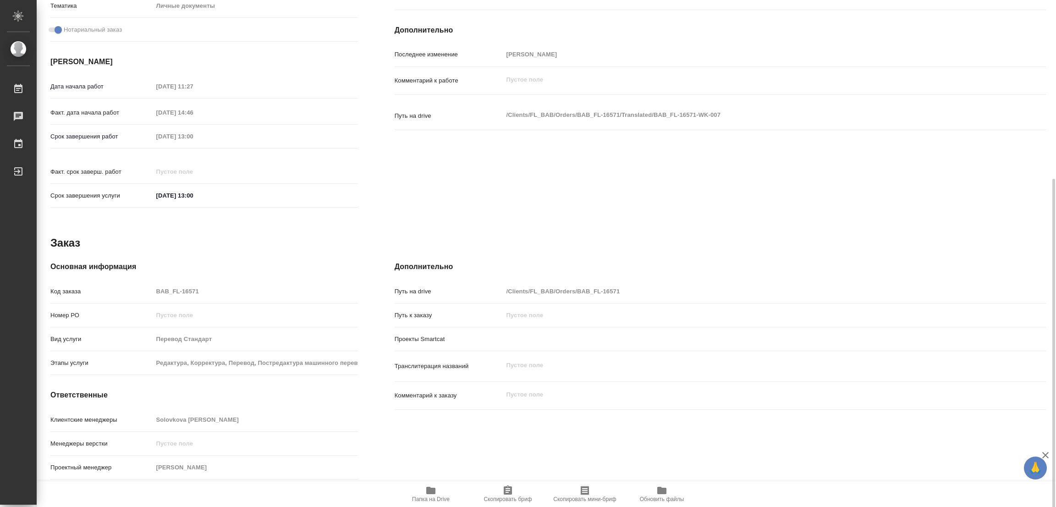
type textarea "x"
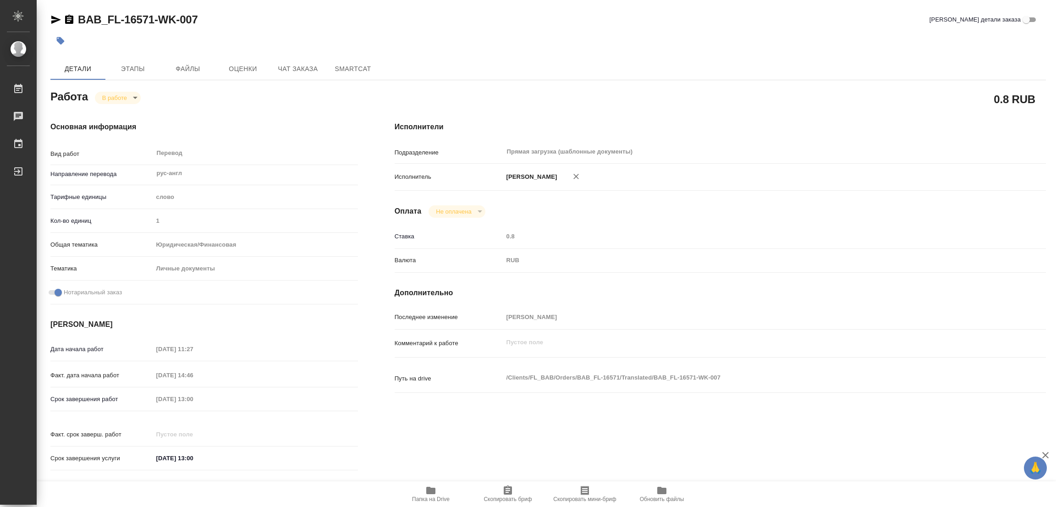
type textarea "x"
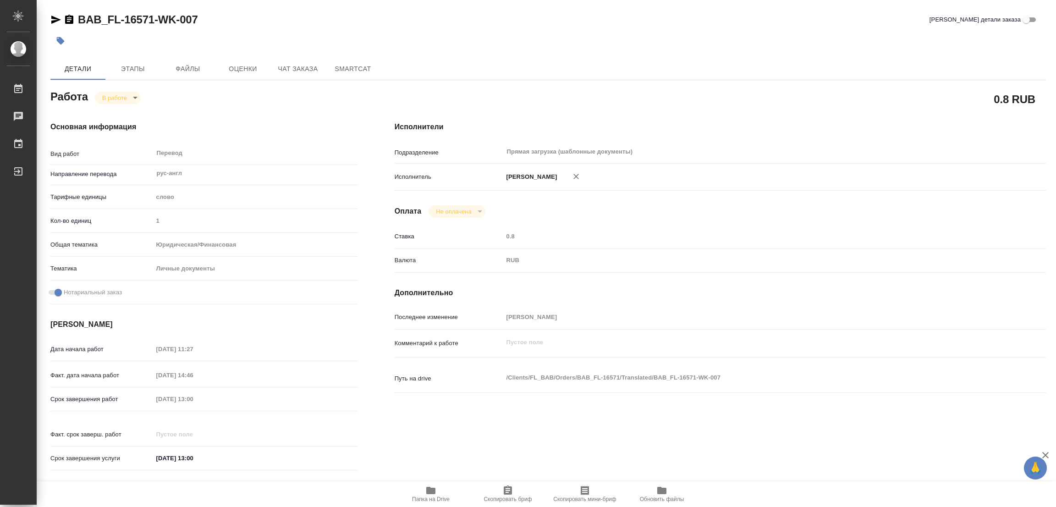
type textarea "x"
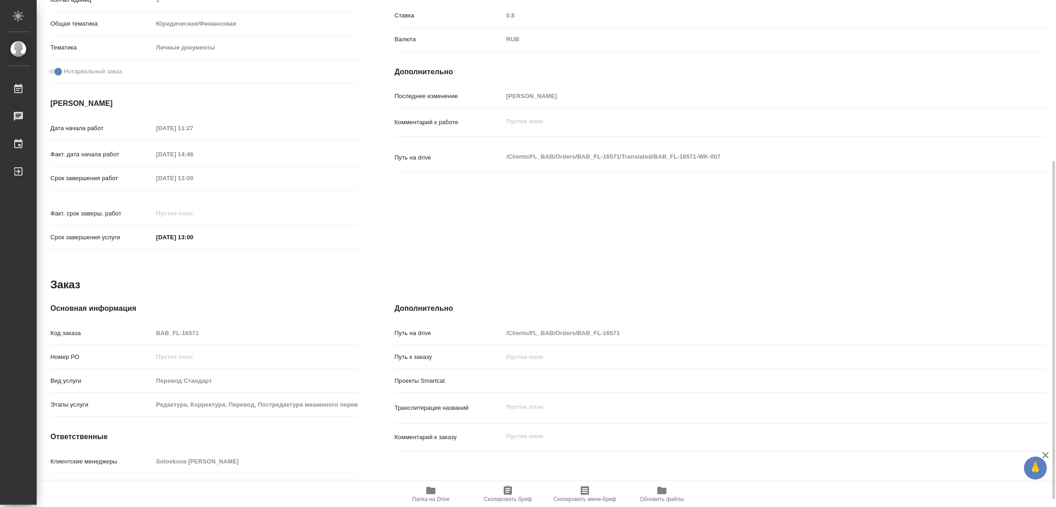
scroll to position [263, 0]
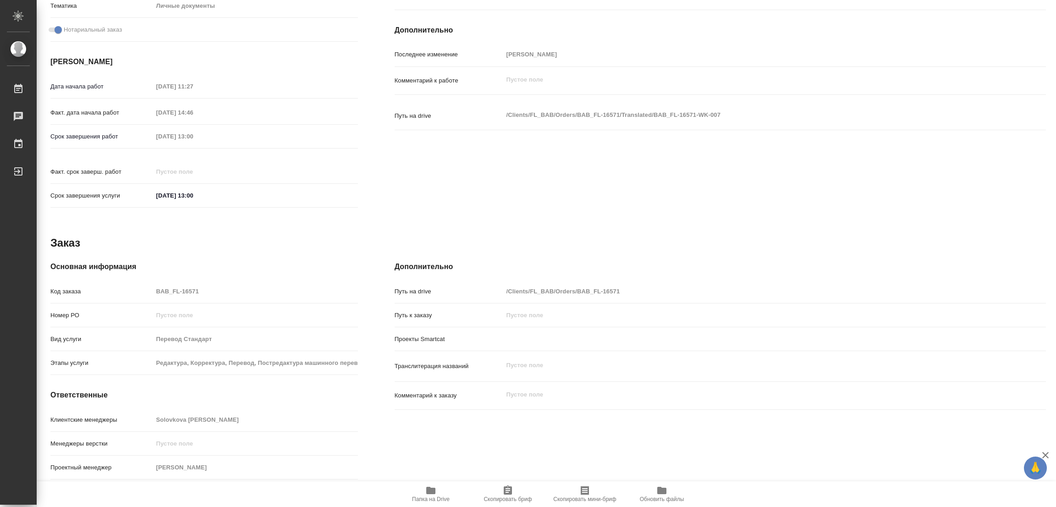
type textarea "x"
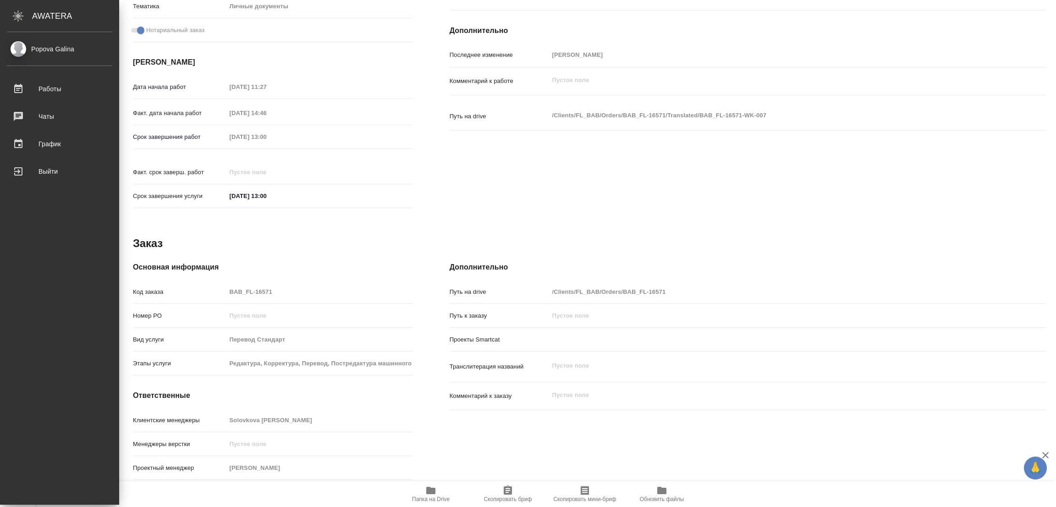
type textarea "x"
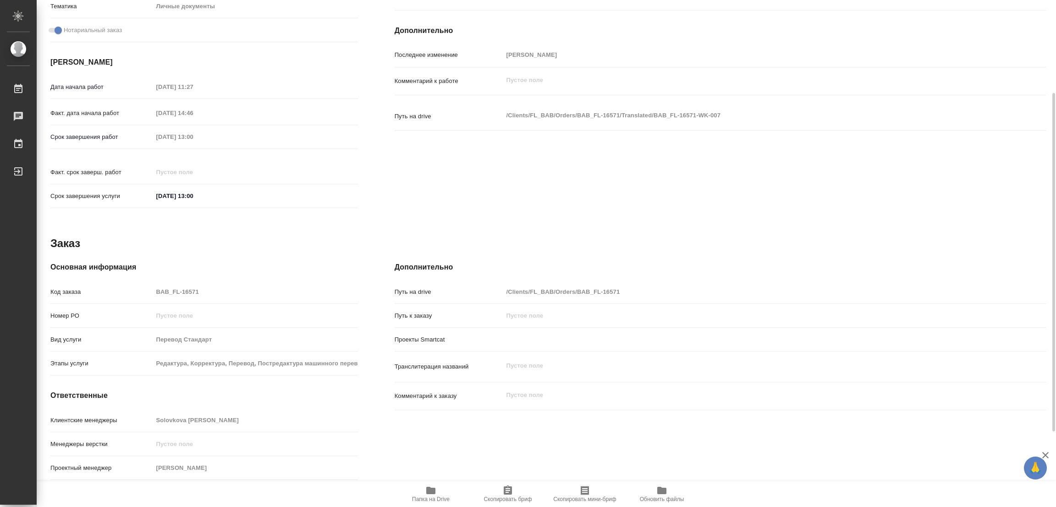
scroll to position [76, 0]
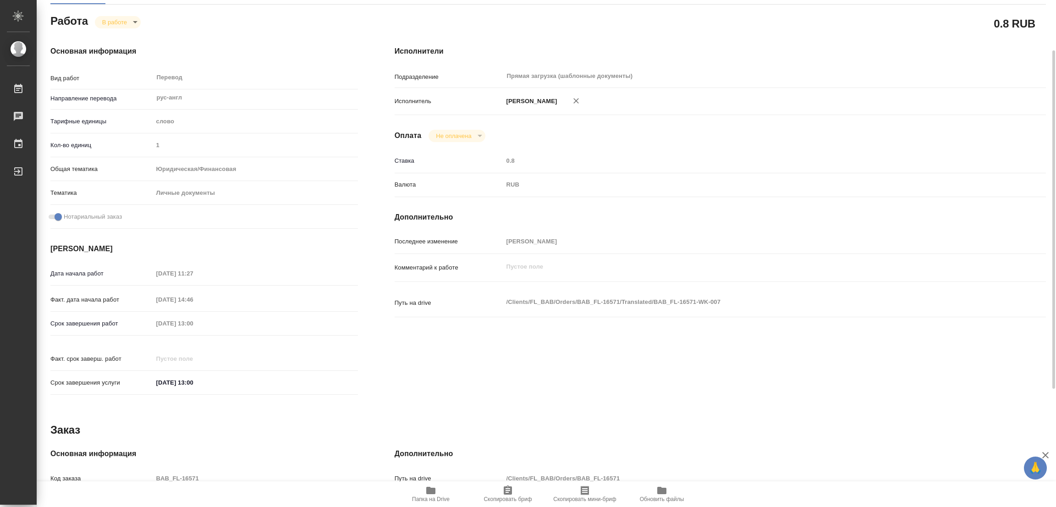
type textarea "x"
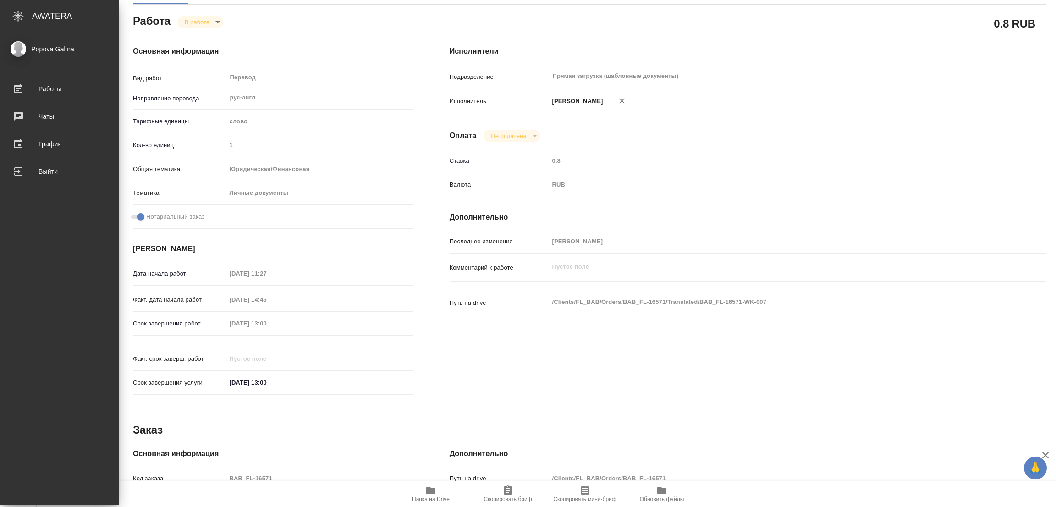
type textarea "x"
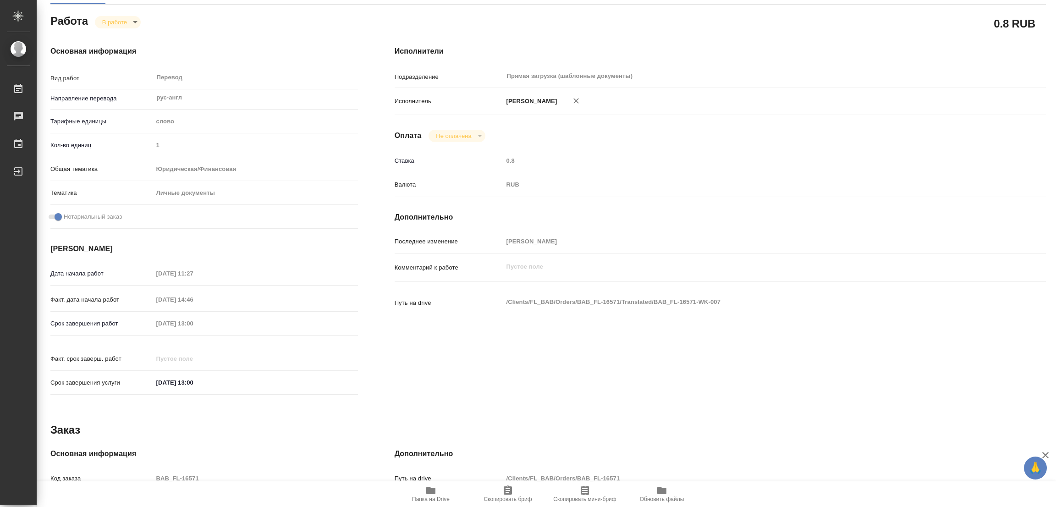
type textarea "x"
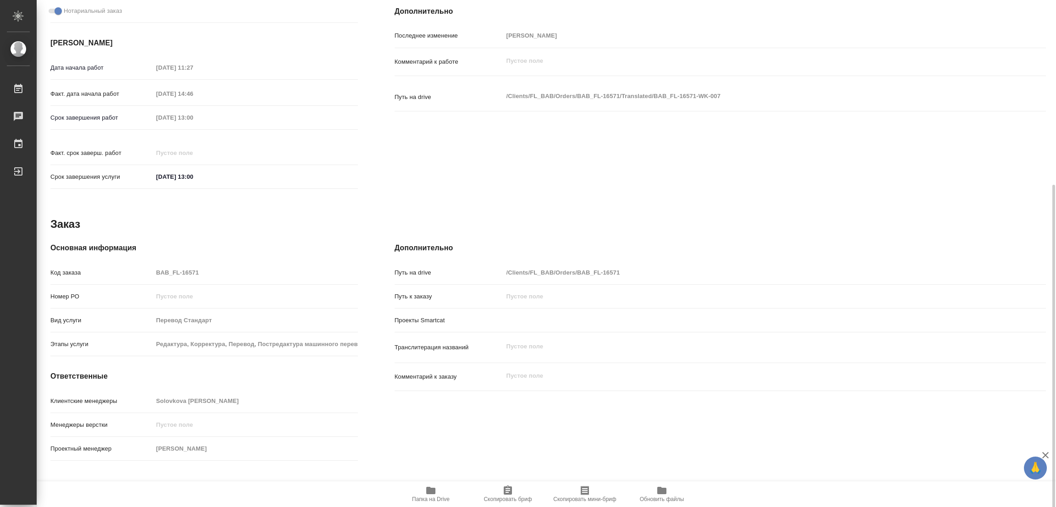
scroll to position [284, 0]
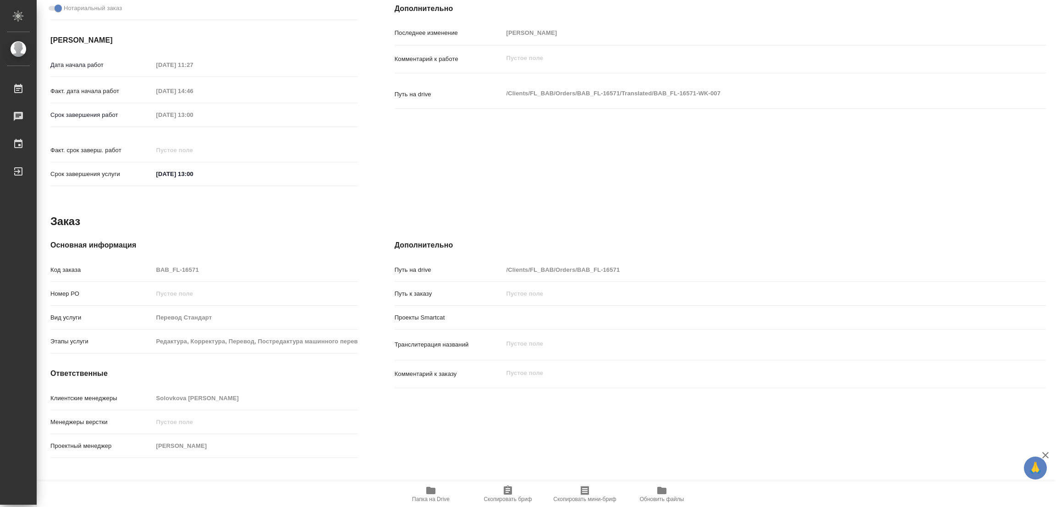
click at [400, 169] on div "Исполнители Подразделение Прямая загрузка (шаблонные документы) ​ Исполнитель П…" at bounding box center [720, 14] width 688 height 391
type textarea "x"
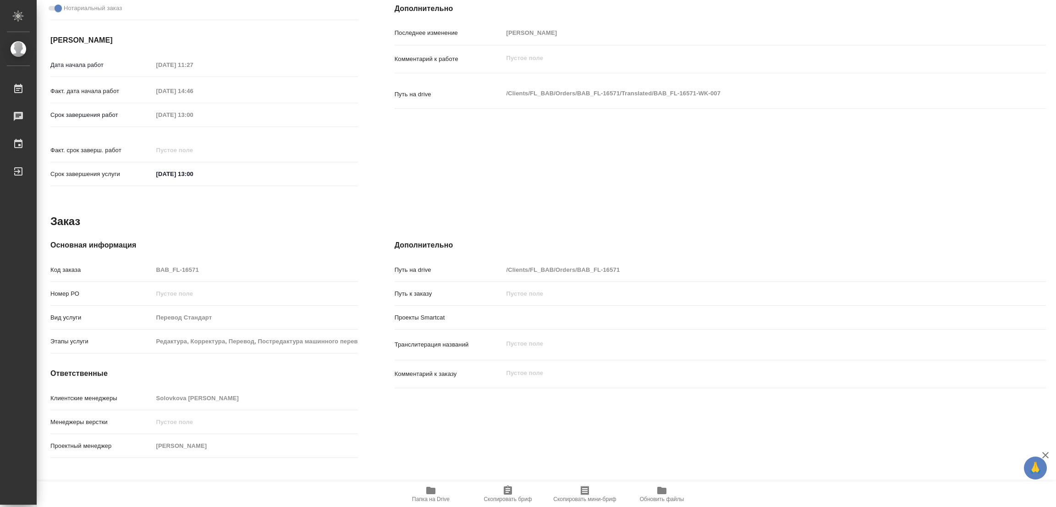
type textarea "x"
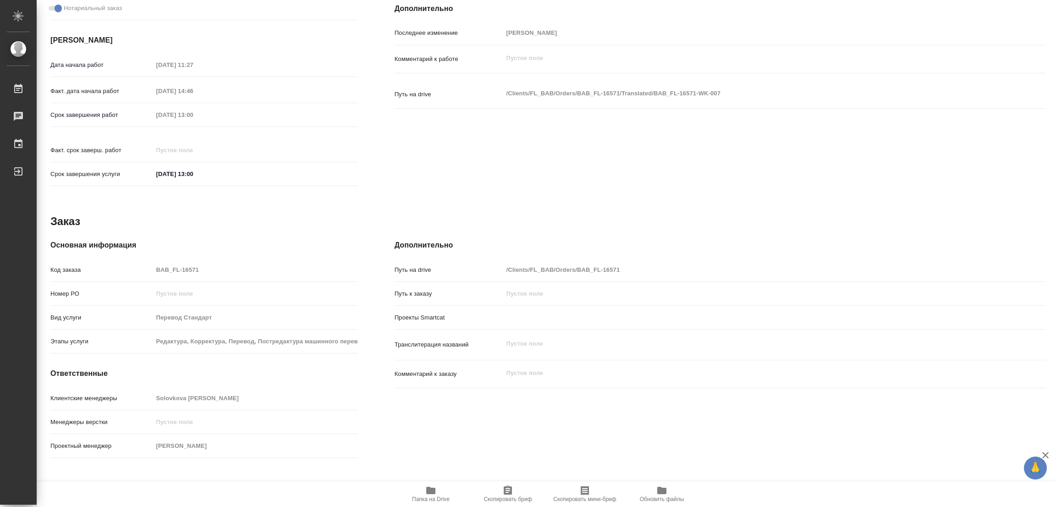
type textarea "x"
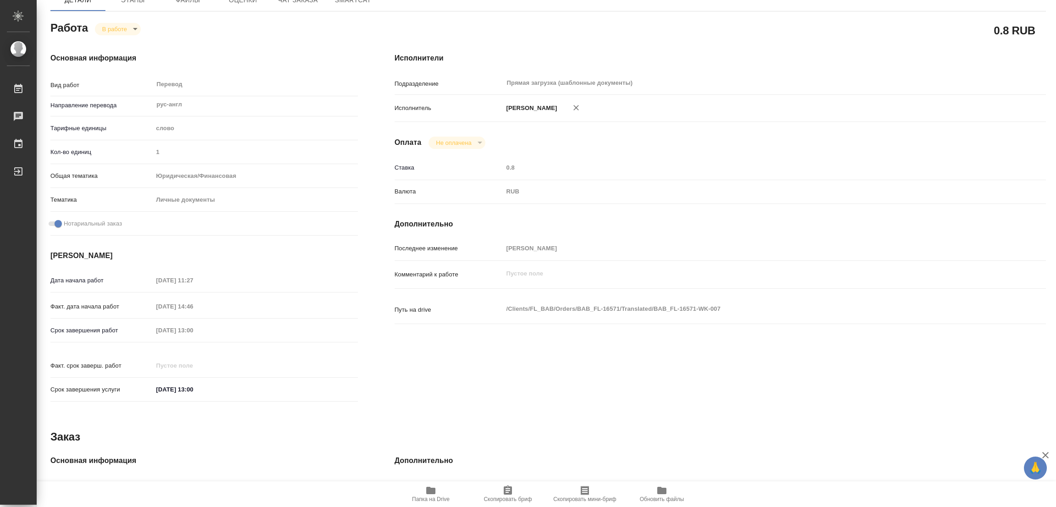
scroll to position [0, 0]
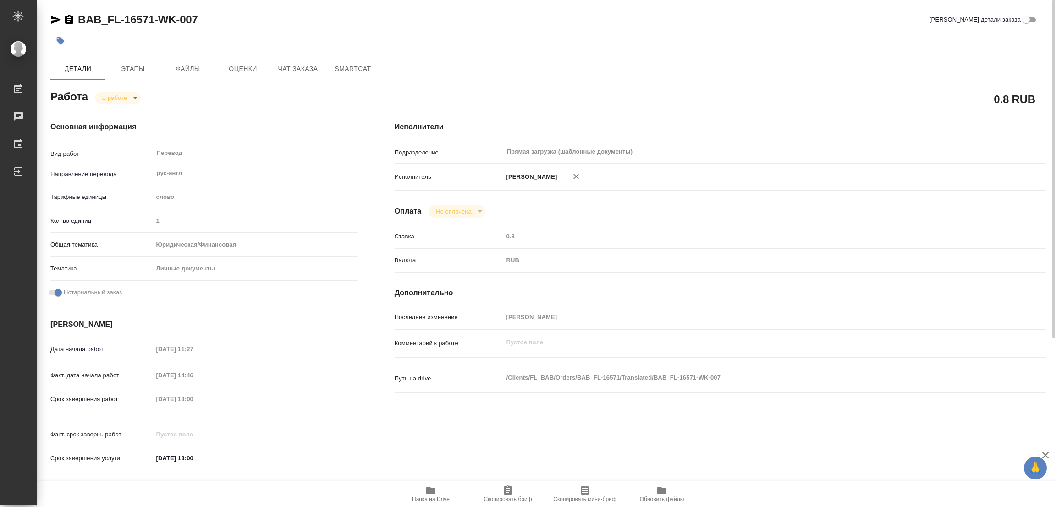
type textarea "x"
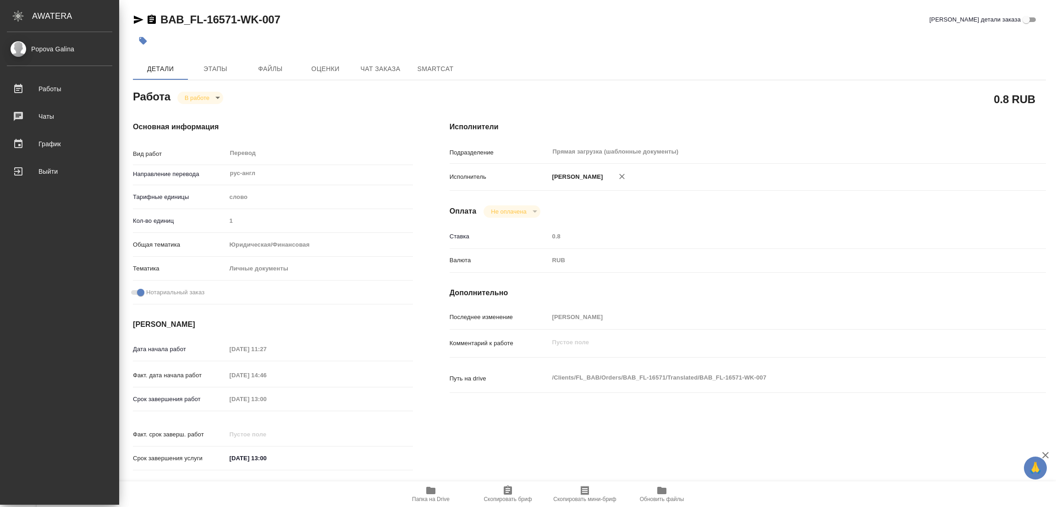
type textarea "x"
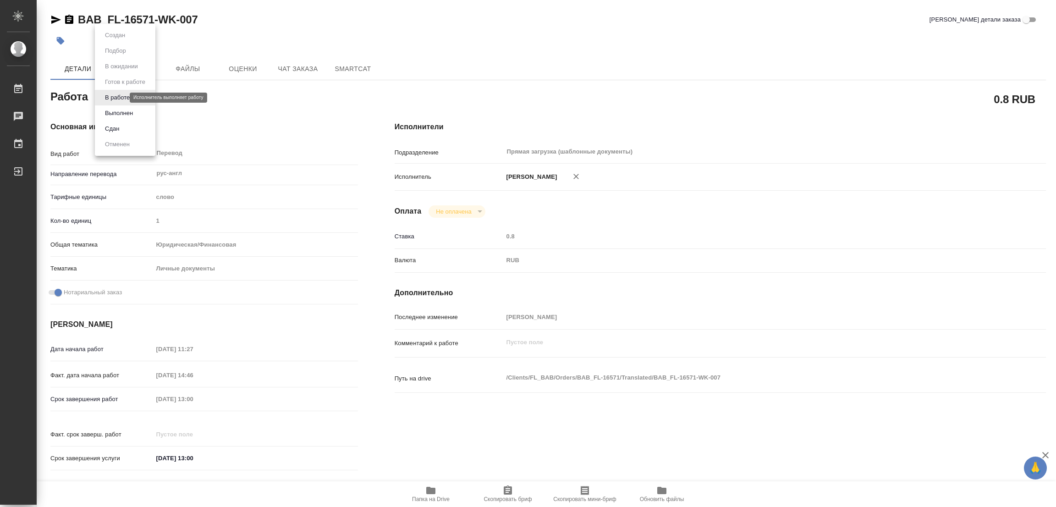
click at [116, 97] on body "🙏 .cls-1 fill:#fff; AWATERA Popova Galina Работы 0 Чаты График Выйти BAB_FL-165…" at bounding box center [528, 253] width 1056 height 507
click at [115, 108] on button "Выполнен" at bounding box center [118, 113] width 33 height 10
type textarea "x"
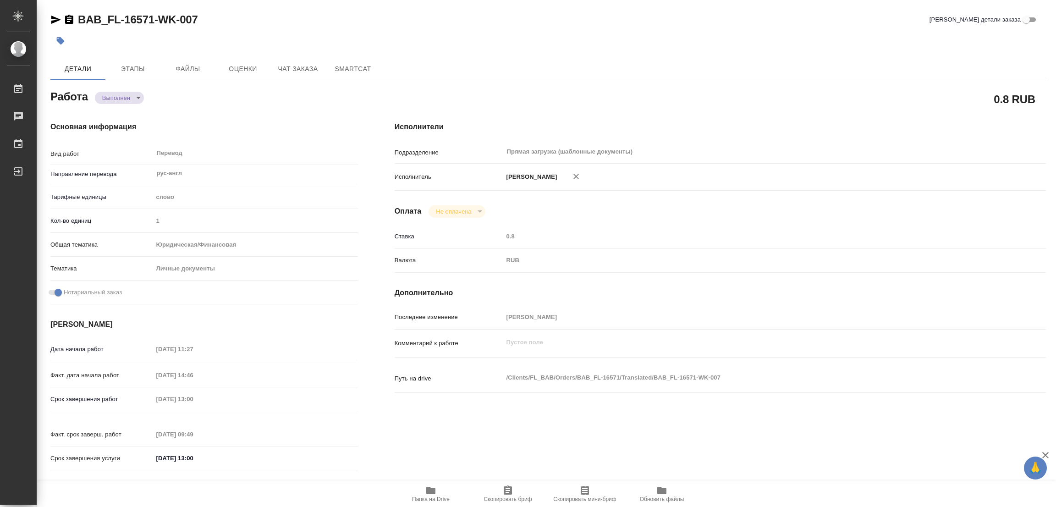
type textarea "x"
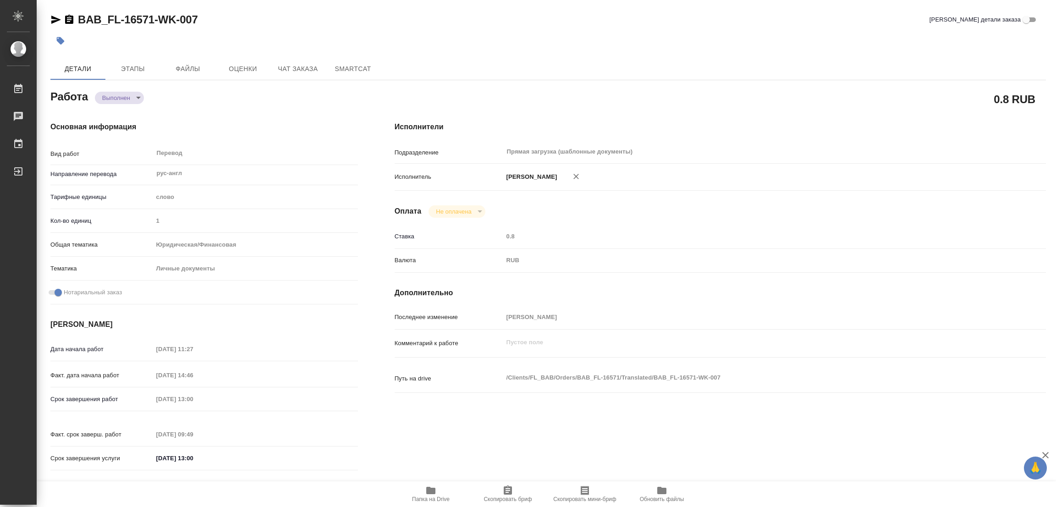
type textarea "x"
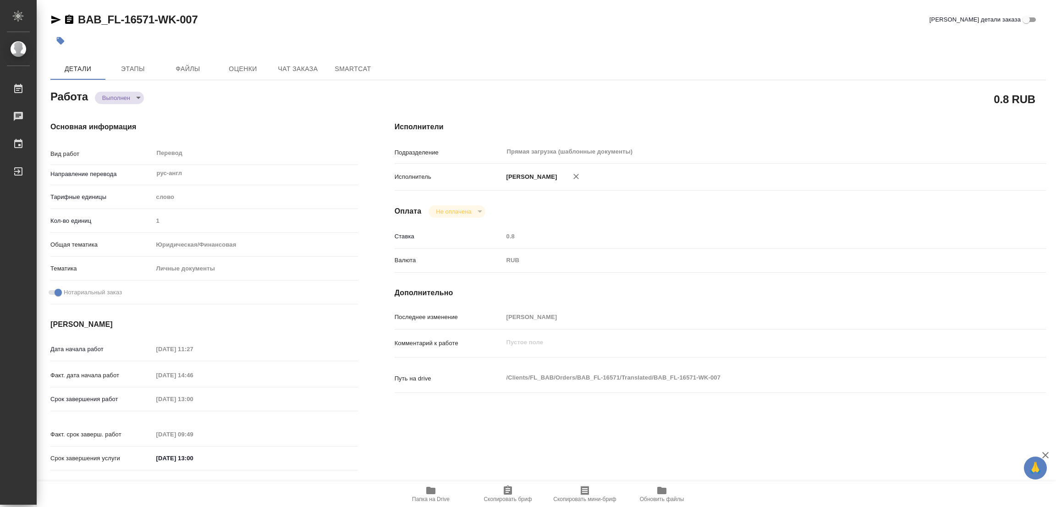
type textarea "x"
click at [61, 35] on button "button" at bounding box center [60, 41] width 20 height 20
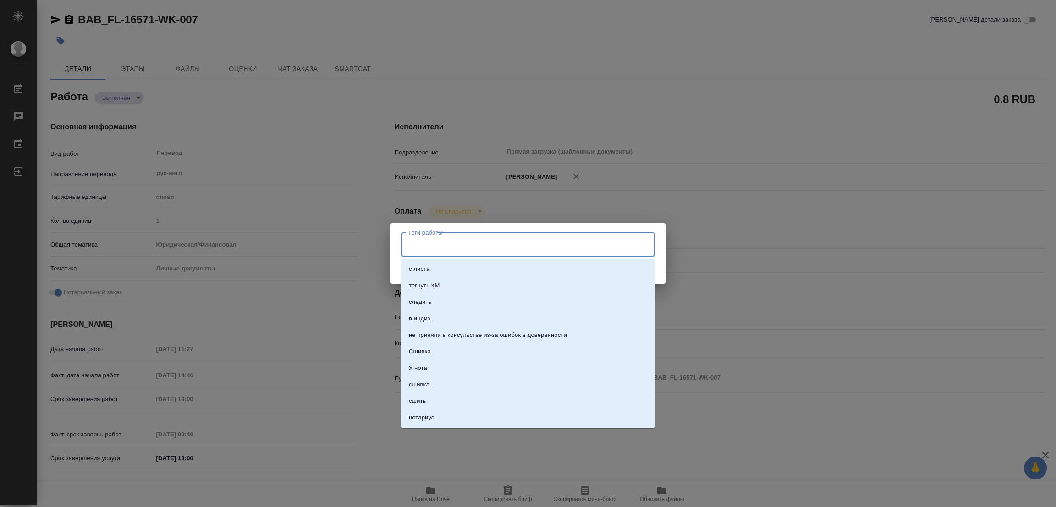
click at [436, 243] on input "Тэги работы" at bounding box center [519, 244] width 227 height 16
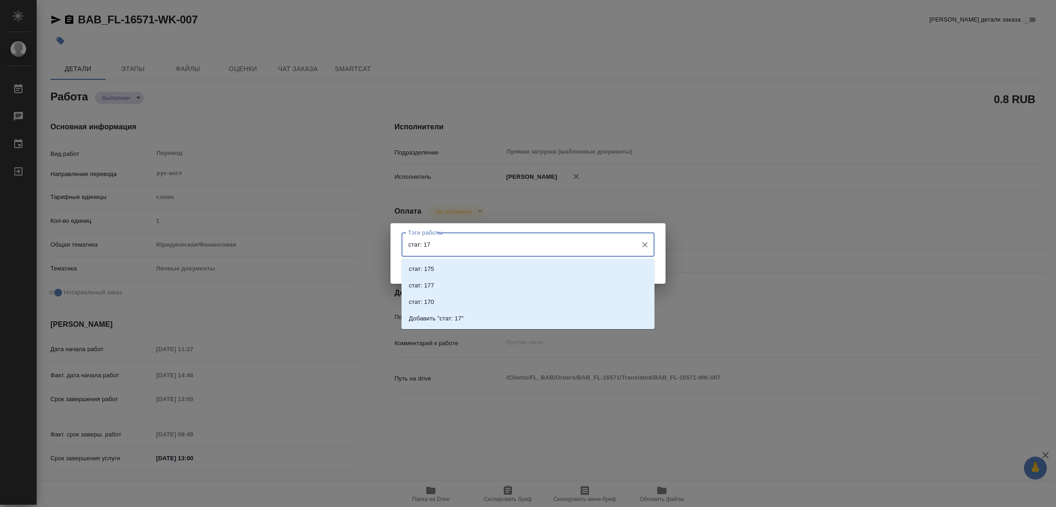
type input "стат: 179"
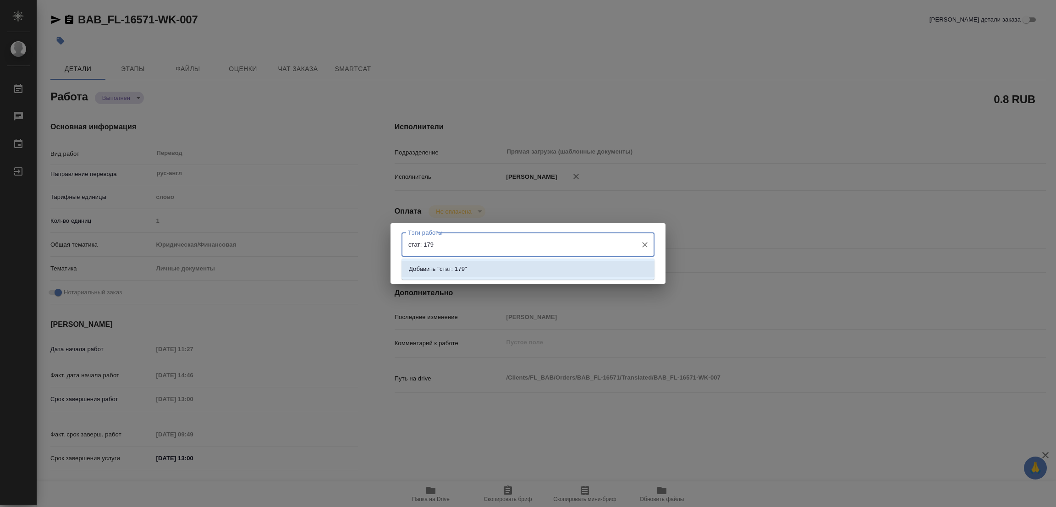
click at [450, 270] on p "Добавить "стат: 179"" at bounding box center [438, 268] width 58 height 9
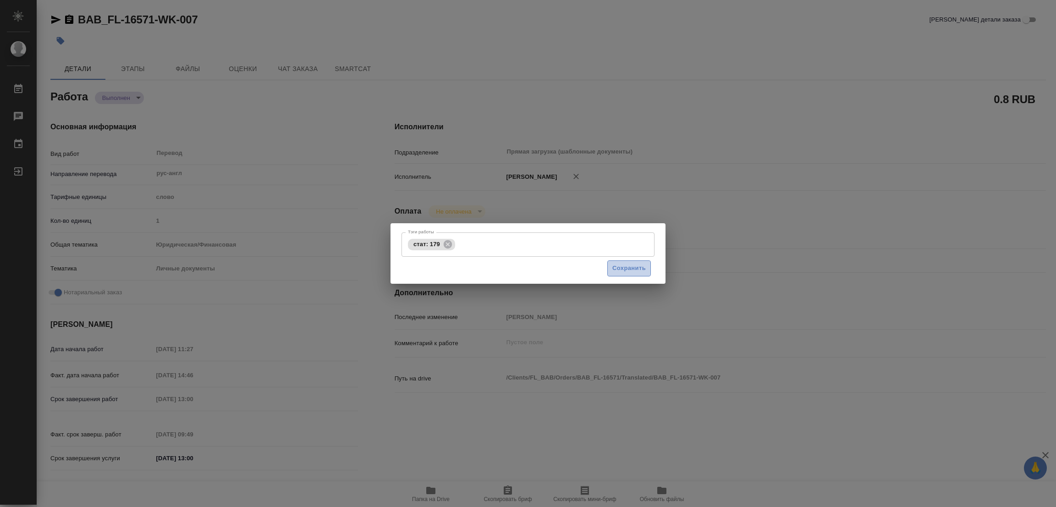
click at [628, 264] on span "Сохранить" at bounding box center [628, 268] width 33 height 11
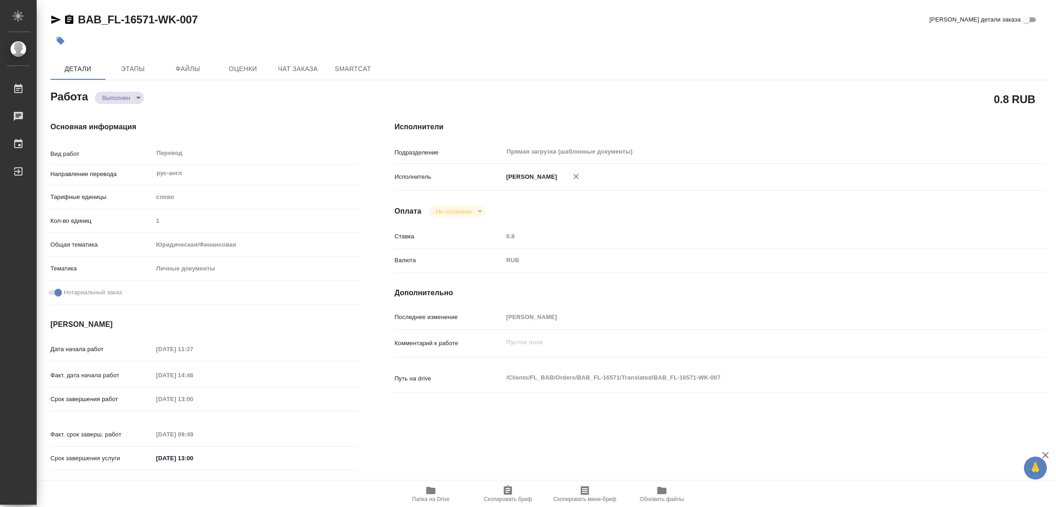
type input "completed"
type textarea "Перевод"
type textarea "x"
type input "рус-англ"
type input "5a8b1489cc6b4906c91bfd90"
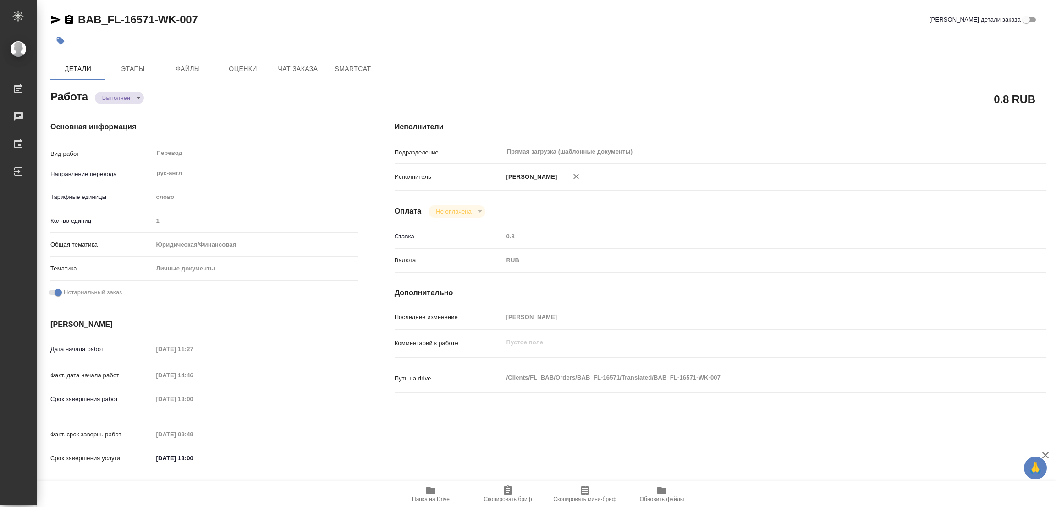
type input "1"
type input "yr-fn"
type input "5a8b8b956a9677013d343cfe"
checkbox input "true"
type input "[DATE] 11:27"
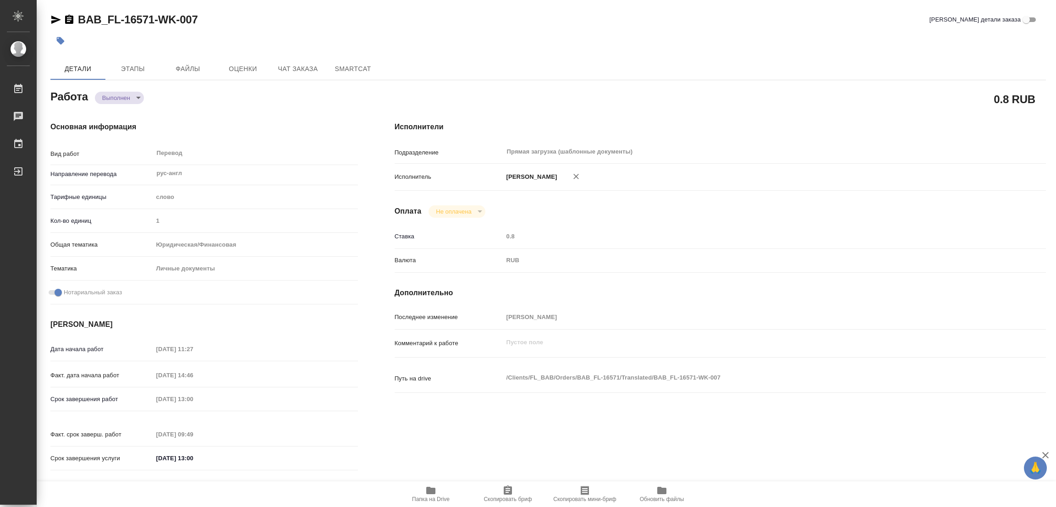
type input "[DATE] 14:46"
type input "[DATE] 13:00"
type input "[DATE] 09:49"
type input "[DATE] 13:00"
type input "Прямая загрузка (шаблонные документы)"
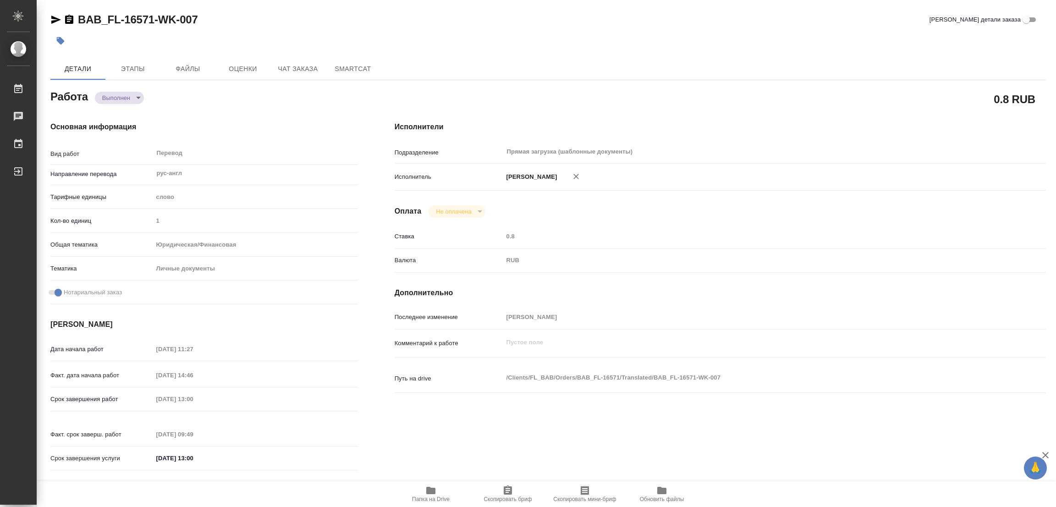
type input "notPayed"
type input "0.8"
type input "RUB"
type input "[PERSON_NAME]"
type textarea "x"
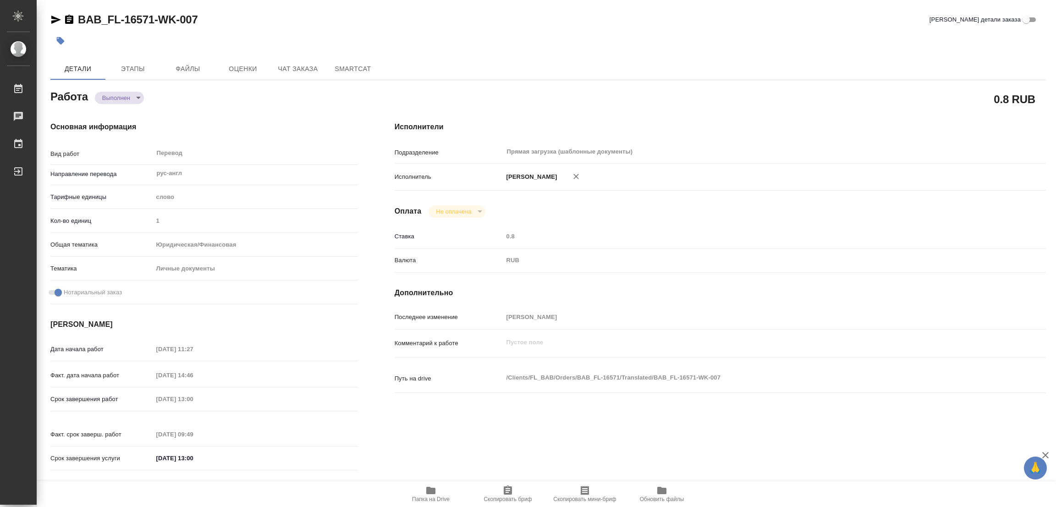
type textarea "/Clients/FL_BAB/Orders/BAB_FL-16571/Translated/BAB_FL-16571-WK-007"
type textarea "x"
type input "BAB_FL-16571"
type input "Перевод Стандарт"
type input "Редактура, Корректура, Перевод, Постредактура машинного перевода, Приёмка по ка…"
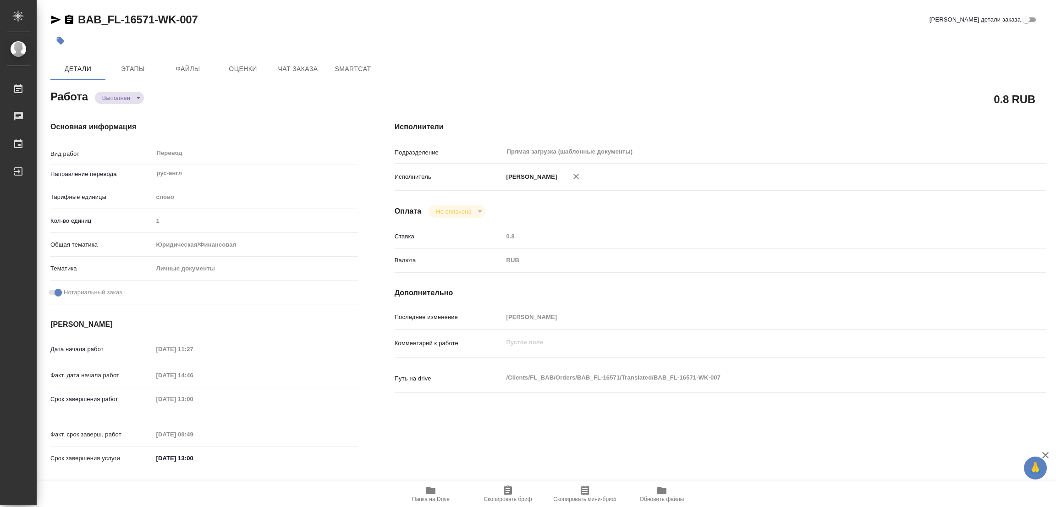
type input "Solovkova [PERSON_NAME]"
type input "/Clients/FL_BAB/Orders/BAB_FL-16571"
type textarea "x"
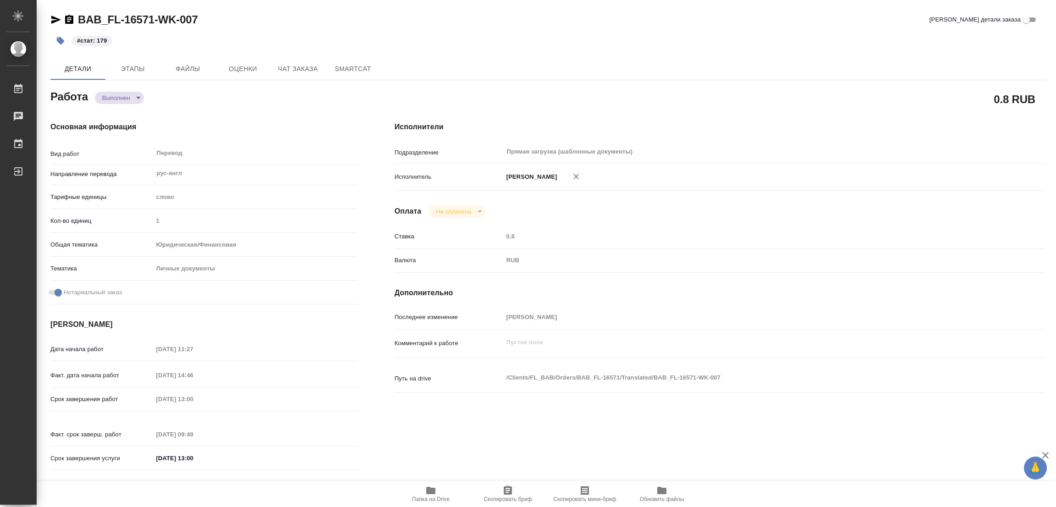
type textarea "x"
click at [653, 118] on div "Исполнители Подразделение Прямая загрузка (шаблонные документы) ​ Исполнитель П…" at bounding box center [720, 298] width 688 height 391
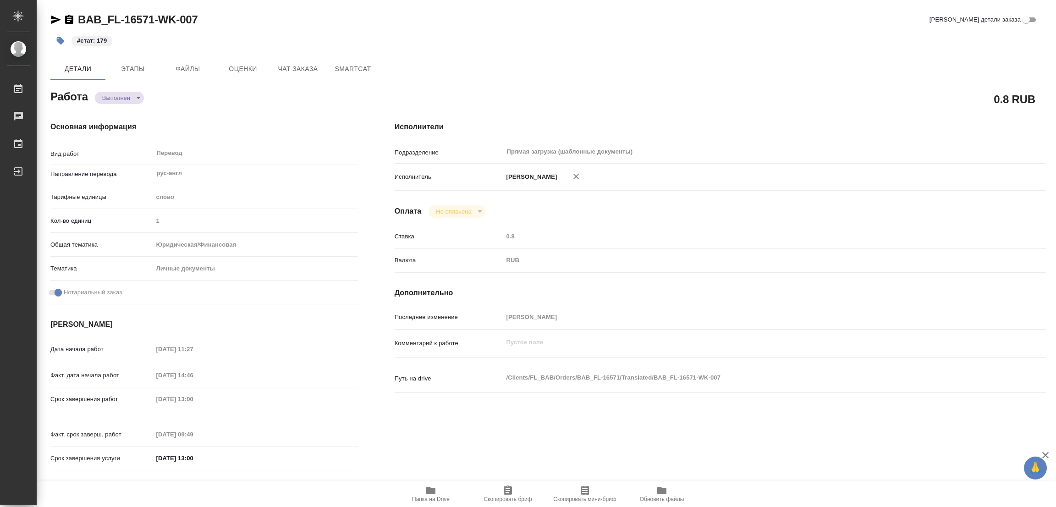
type textarea "x"
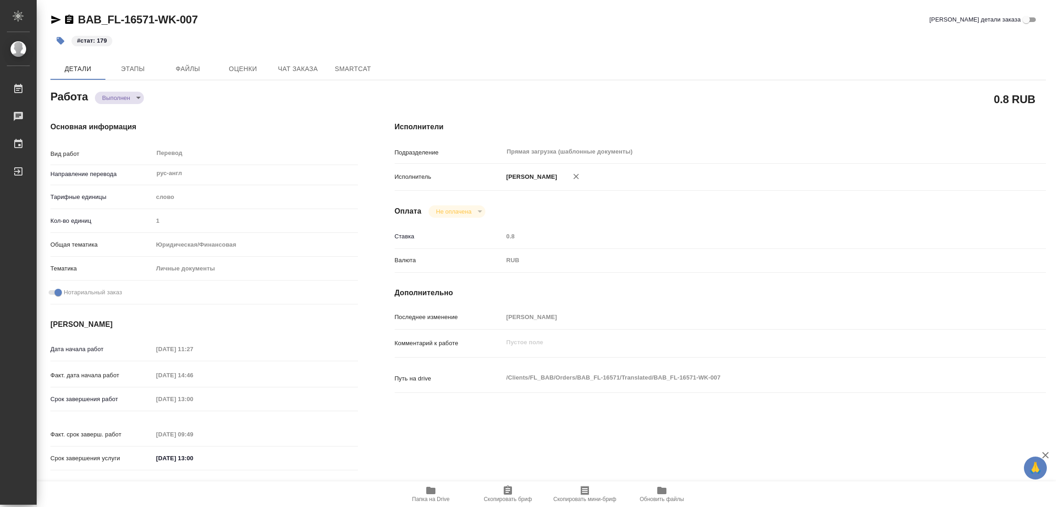
click at [511, 61] on div "Детали Этапы Файлы Оценки Чат заказа SmartCat" at bounding box center [547, 69] width 995 height 22
type textarea "x"
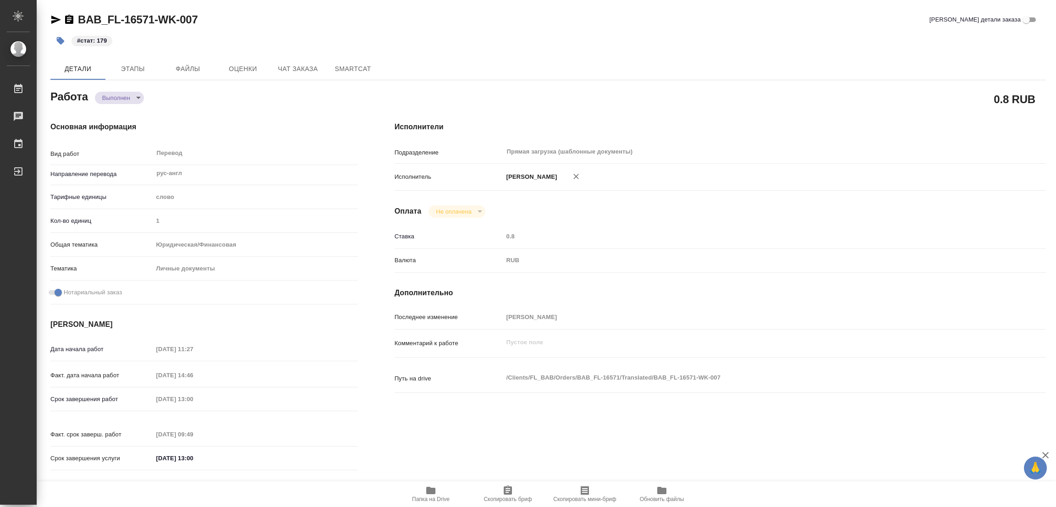
type textarea "x"
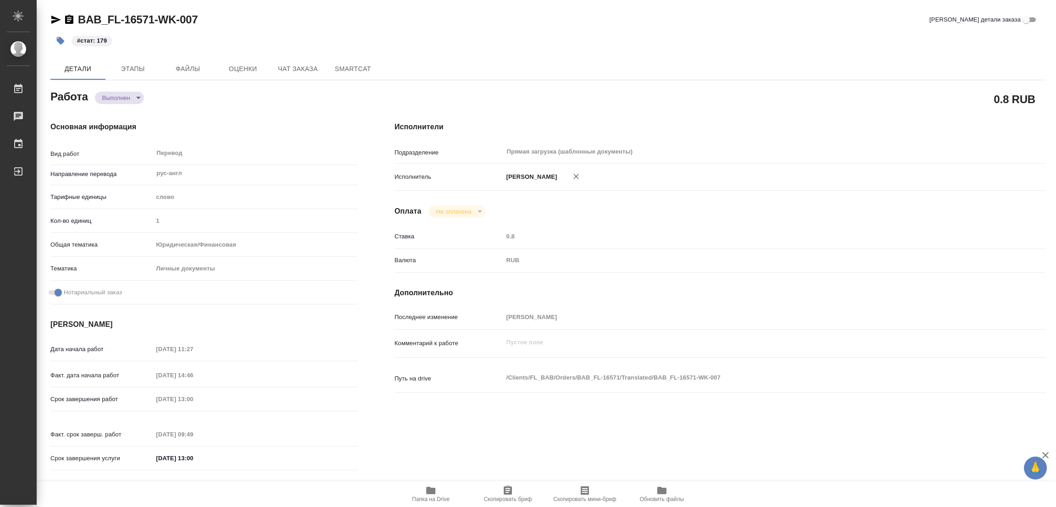
type textarea "x"
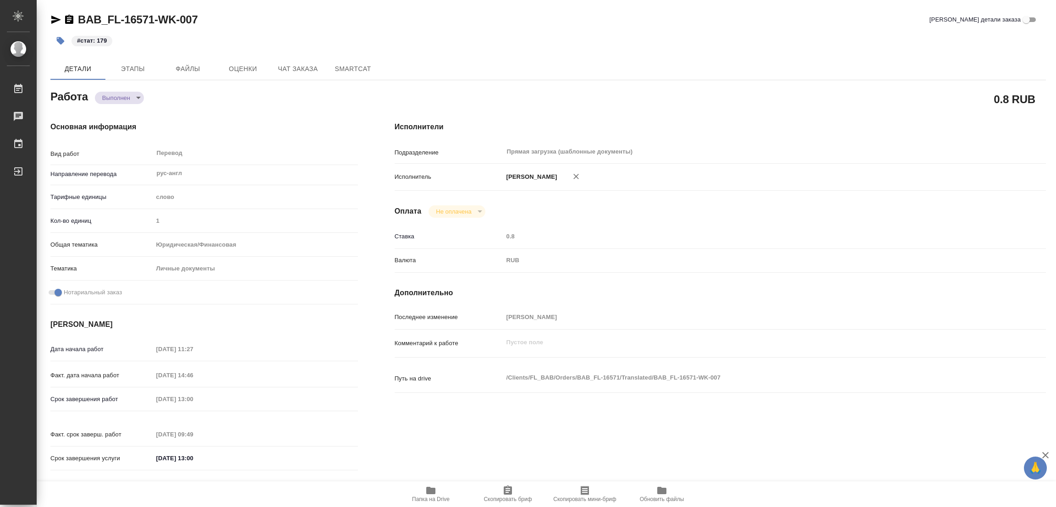
type textarea "x"
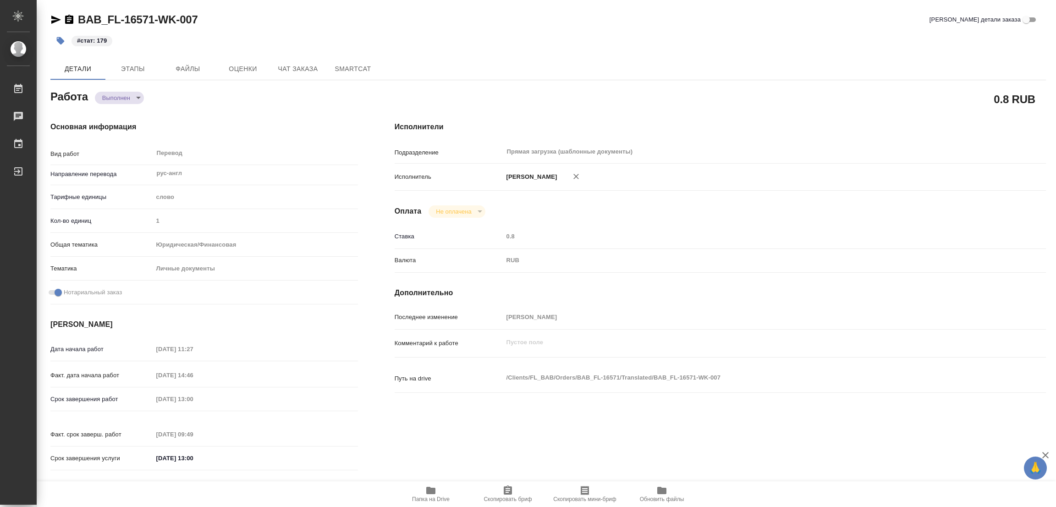
type textarea "x"
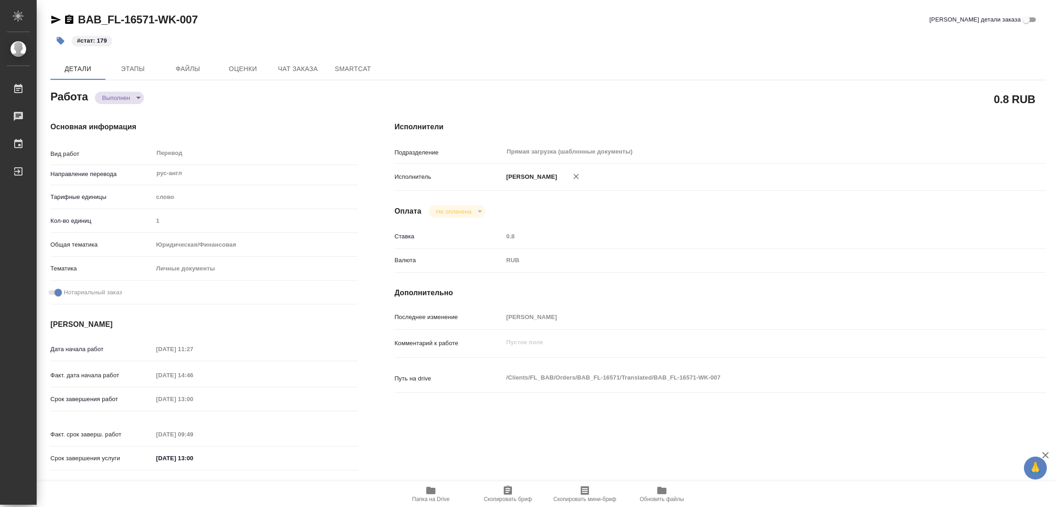
type textarea "x"
click at [716, 33] on div "#стат: 179" at bounding box center [547, 41] width 995 height 20
